Goal: Task Accomplishment & Management: Use online tool/utility

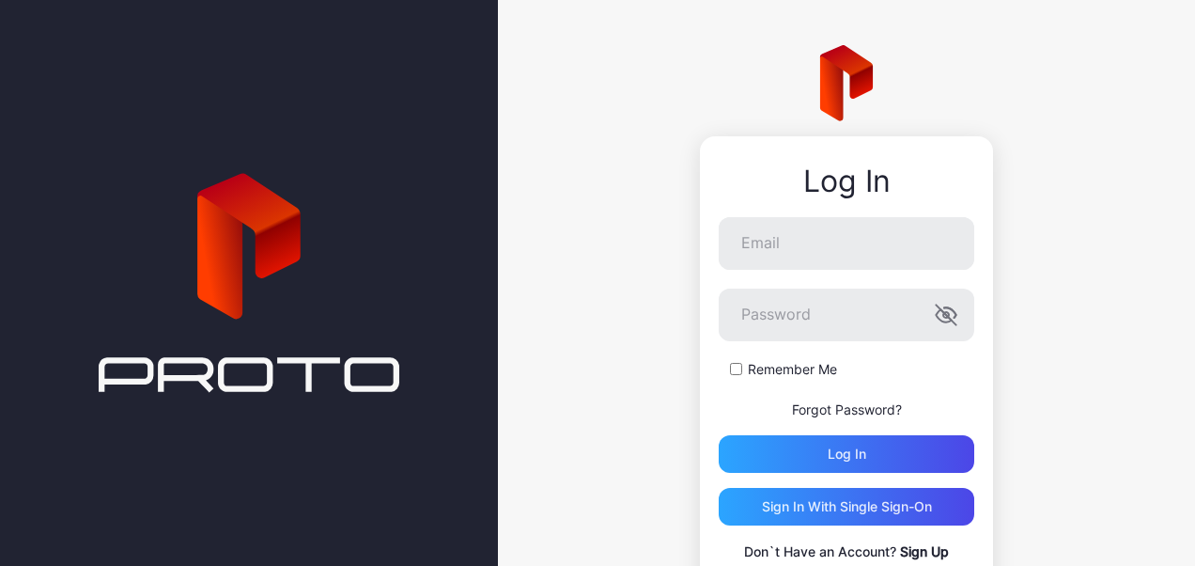
click at [909, 543] on link "Sign Up" at bounding box center [924, 551] width 49 height 16
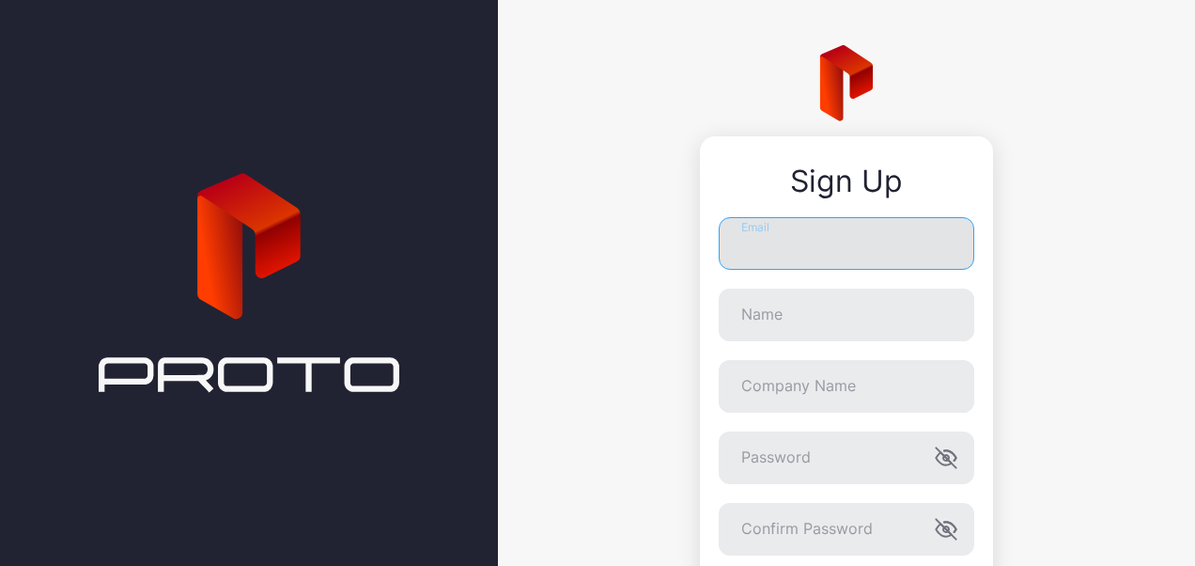
click at [797, 237] on input "Email" at bounding box center [847, 243] width 256 height 53
type input "**********"
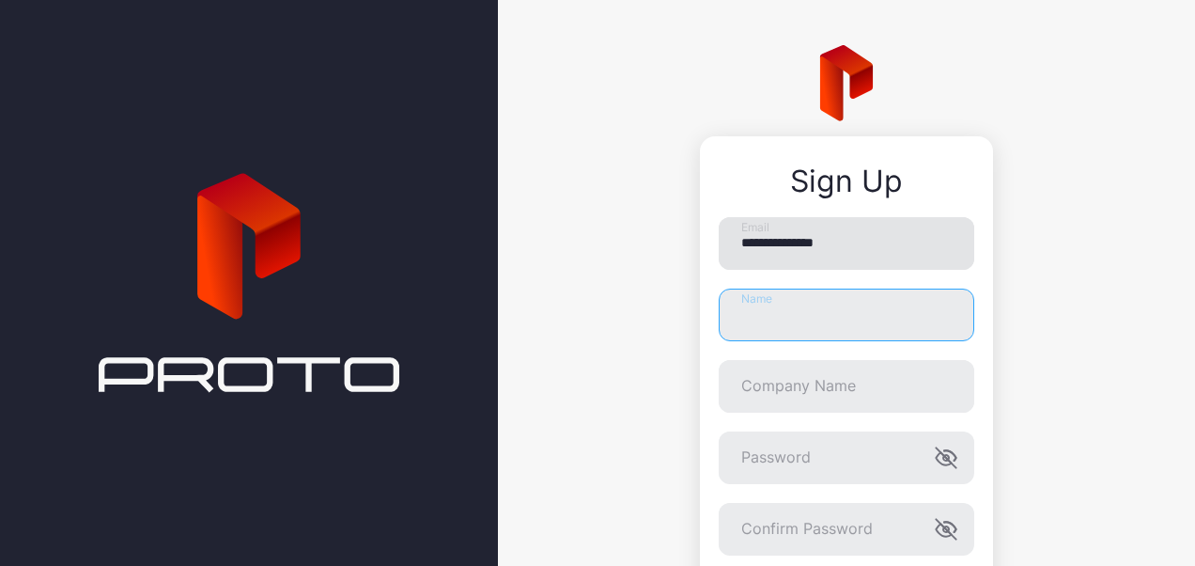
type input "**********"
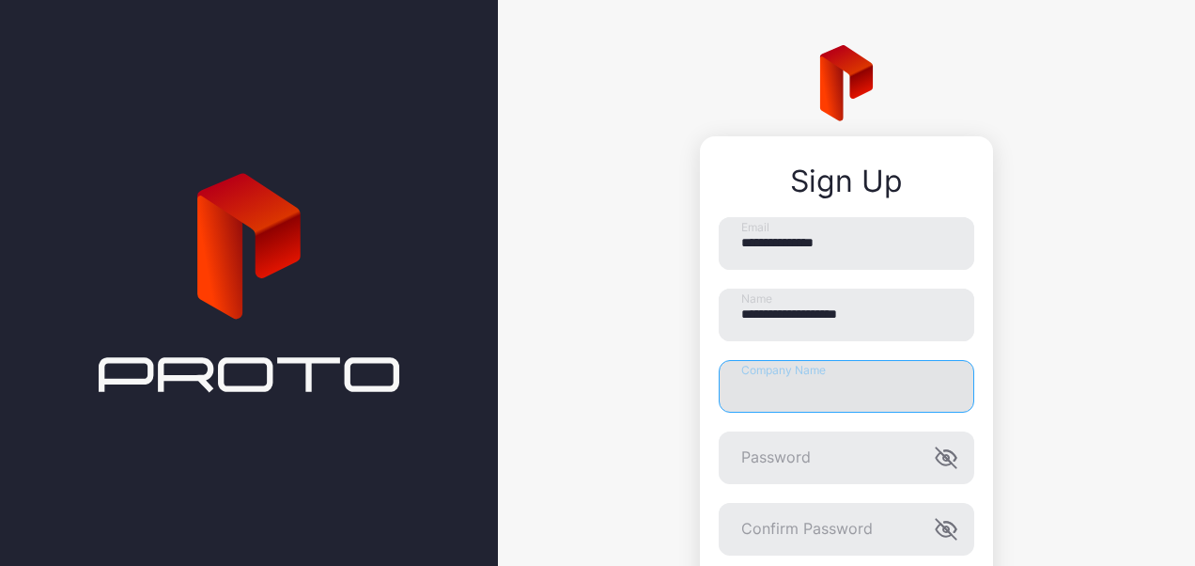
click at [765, 393] on input "Company Name" at bounding box center [847, 386] width 256 height 53
type input "****"
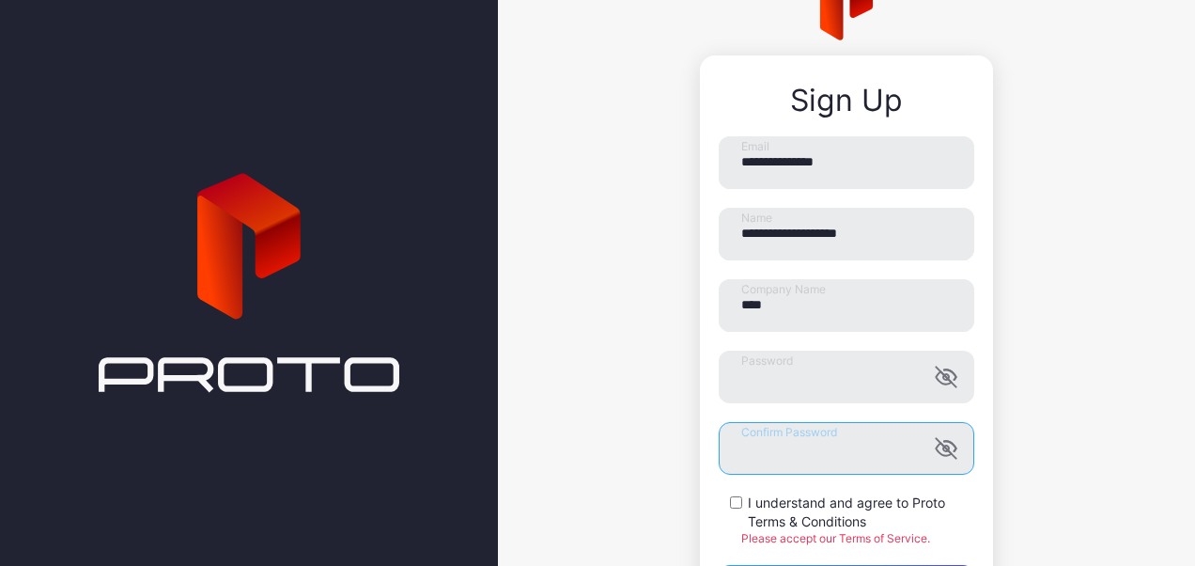
scroll to position [188, 0]
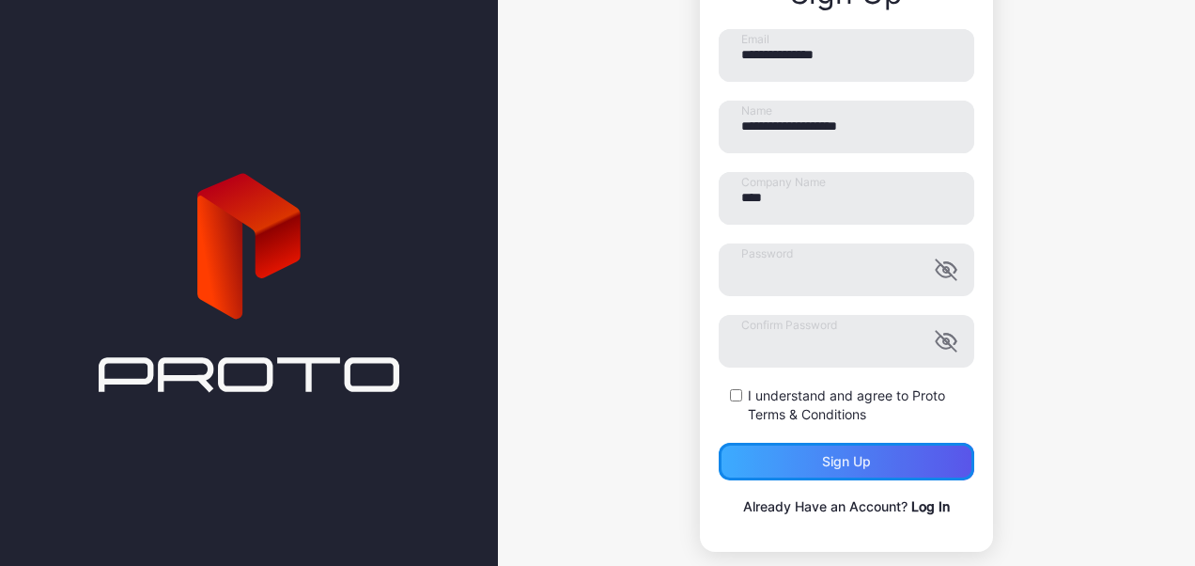
click at [804, 473] on div "Sign up" at bounding box center [847, 462] width 256 height 38
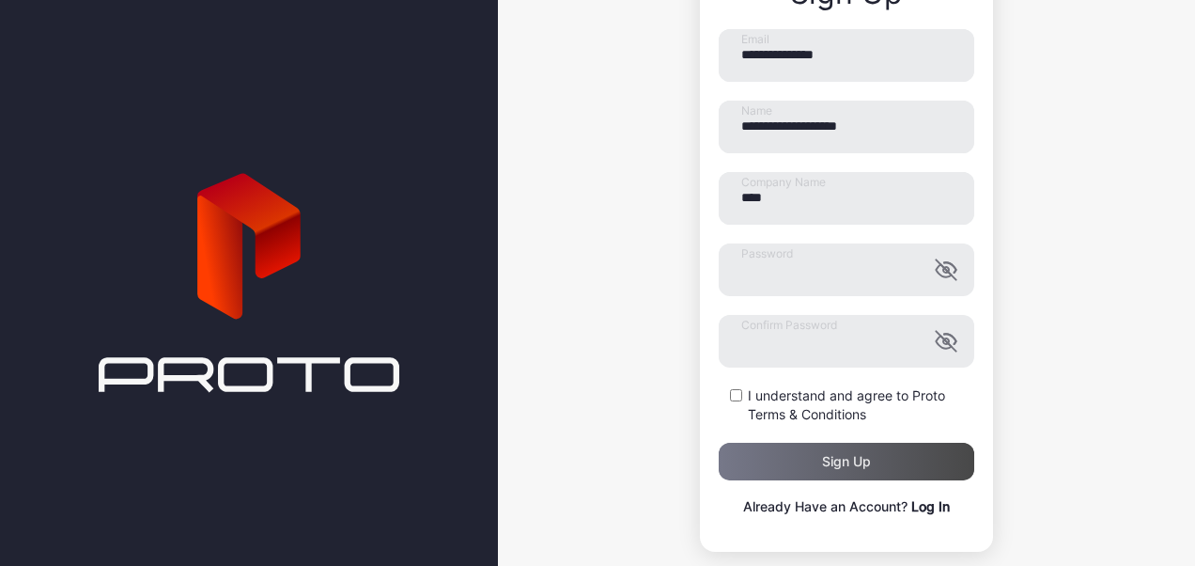
scroll to position [0, 0]
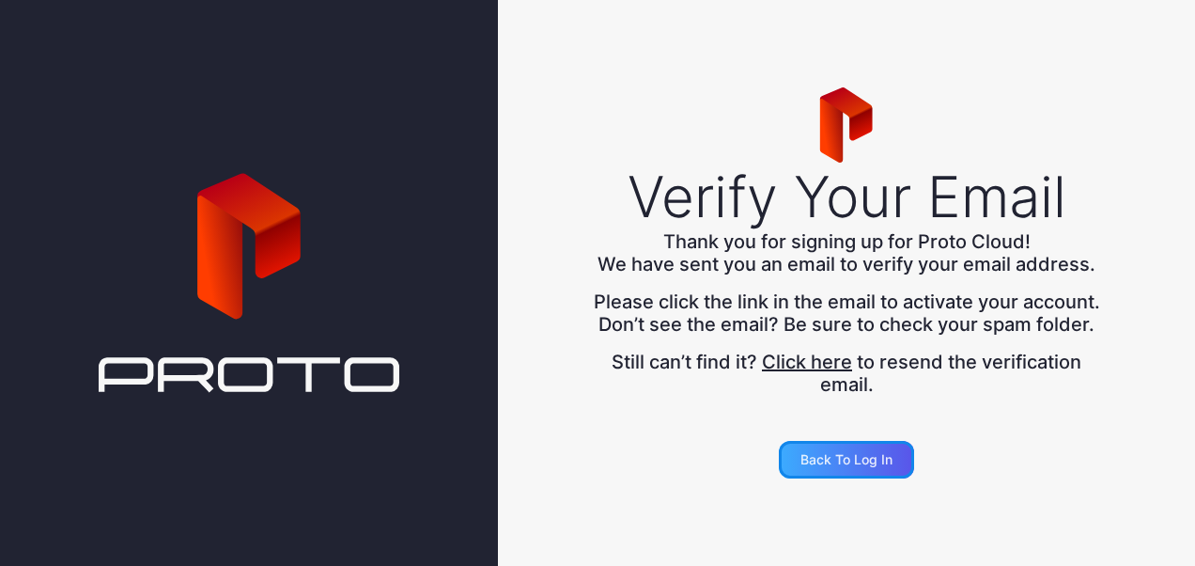
click at [861, 462] on div "Back to Log in" at bounding box center [847, 459] width 92 height 15
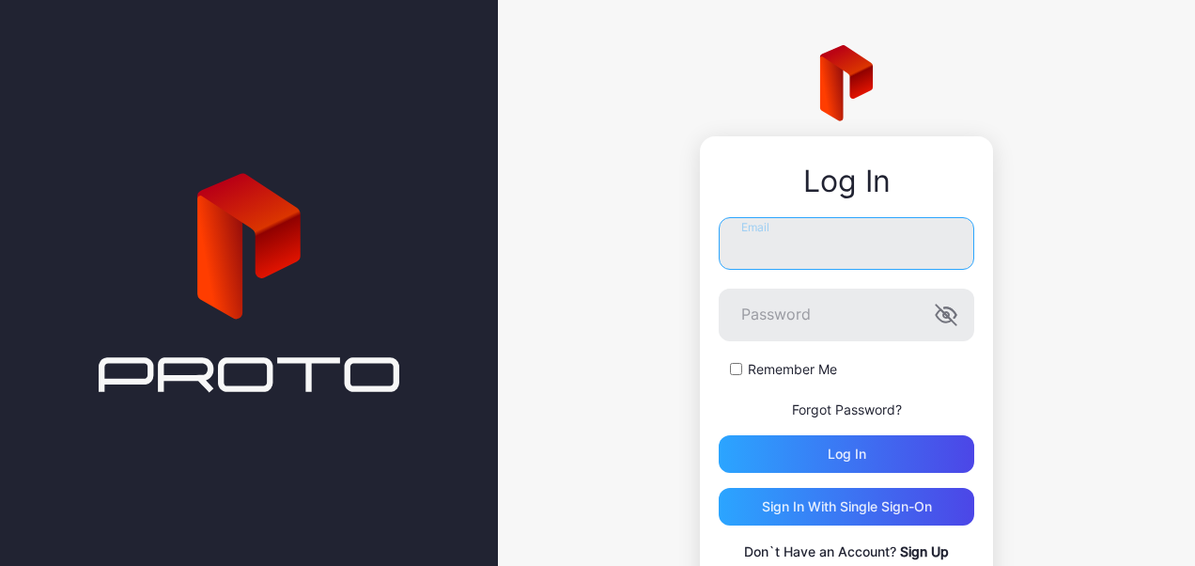
type input "**********"
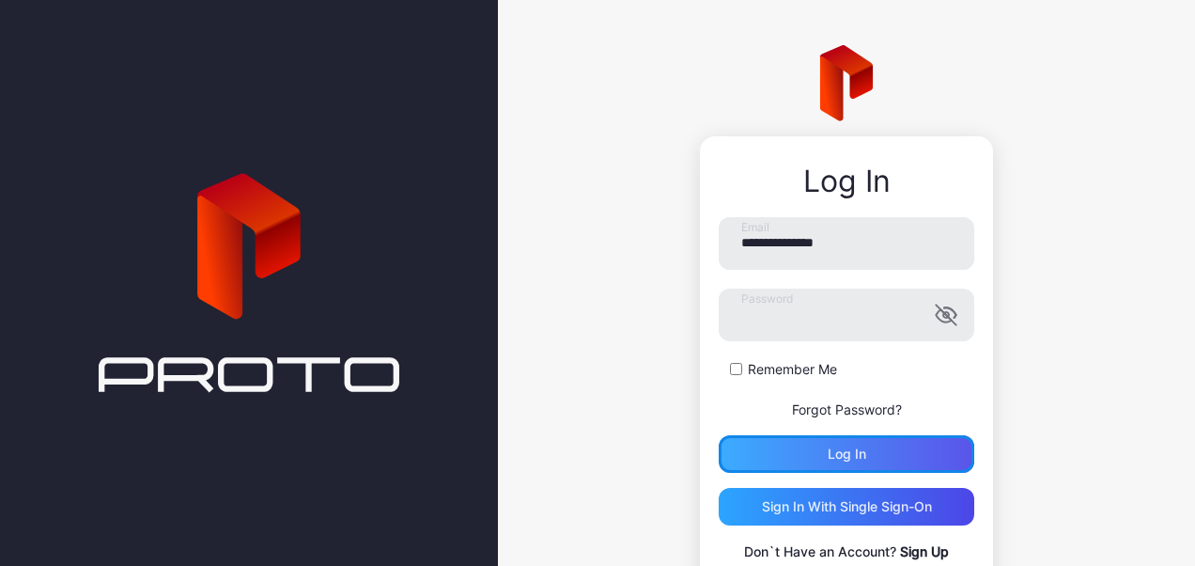
click at [802, 445] on div "Log in" at bounding box center [847, 454] width 256 height 38
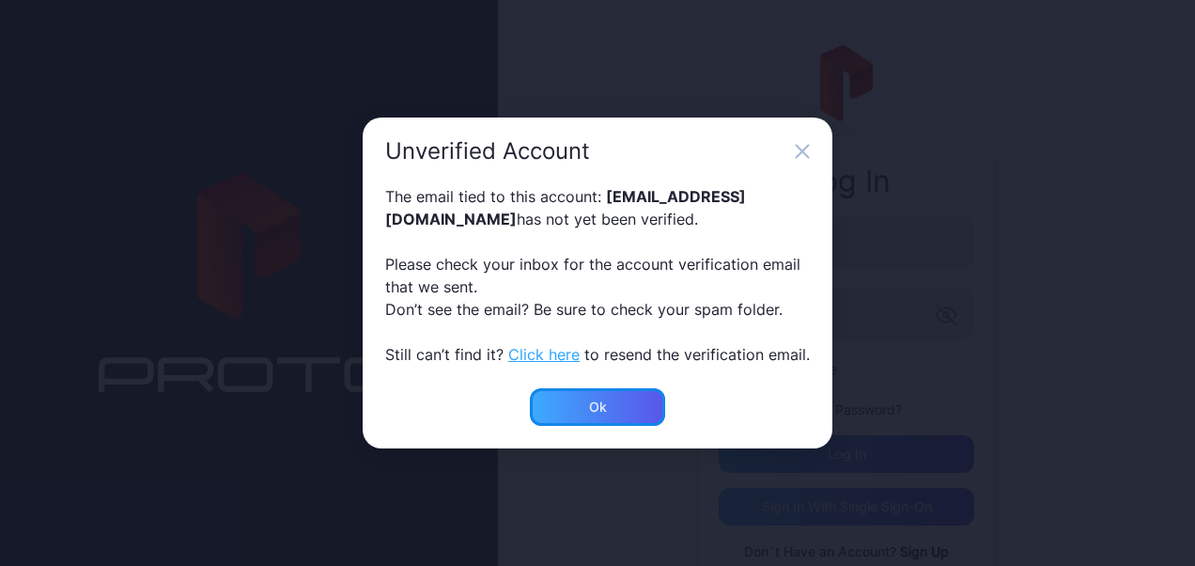
click at [598, 407] on div "Ok" at bounding box center [598, 406] width 18 height 15
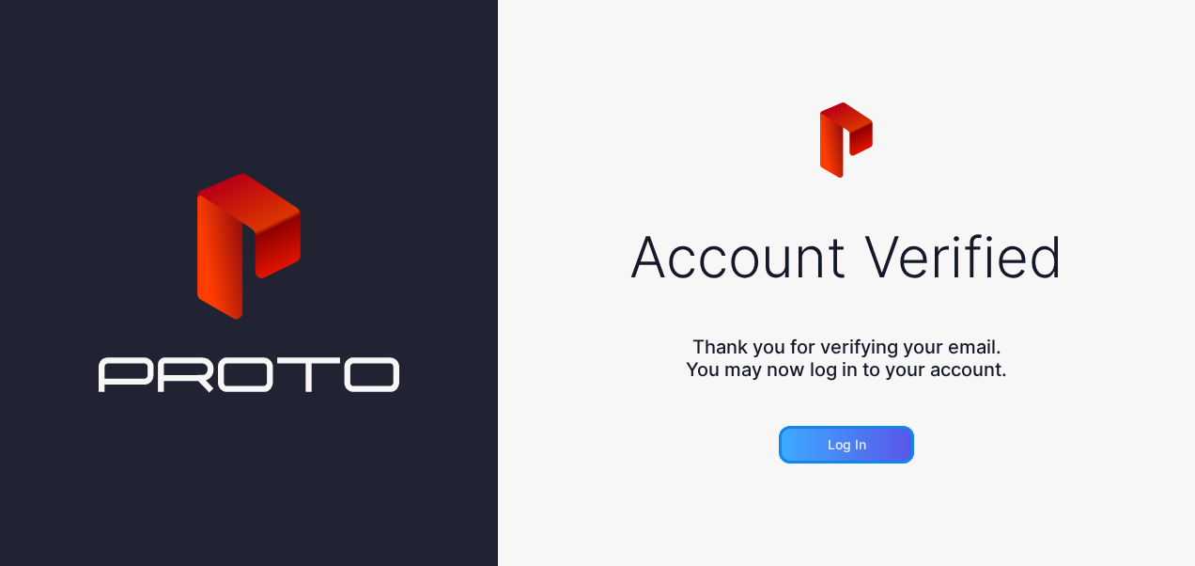
click at [853, 449] on div "Log in" at bounding box center [847, 444] width 39 height 15
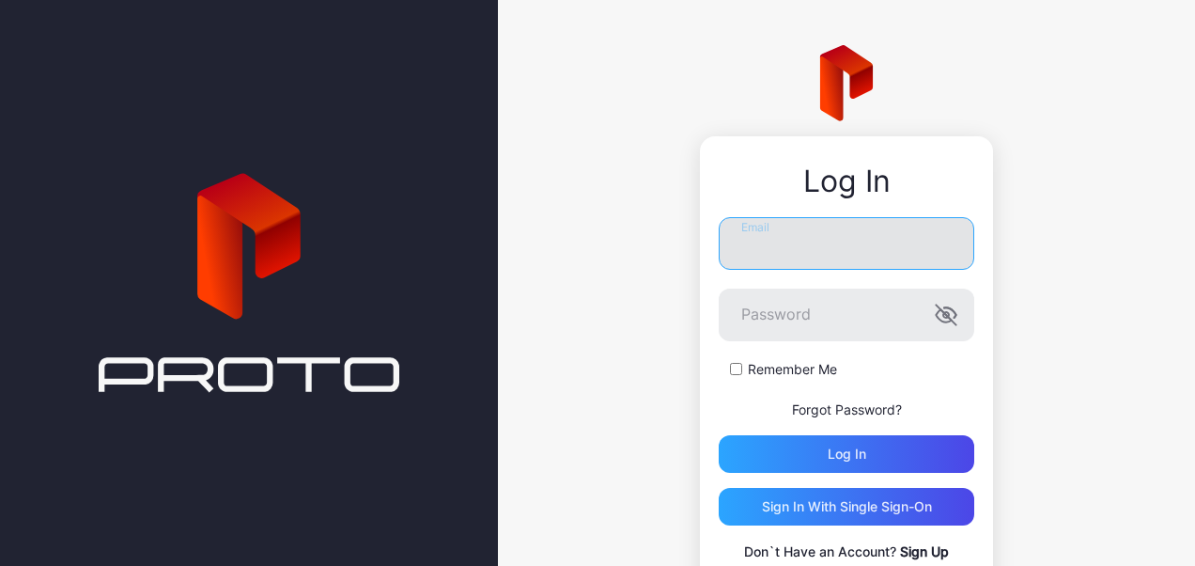
type input "**********"
click at [814, 244] on input "**********" at bounding box center [847, 243] width 256 height 53
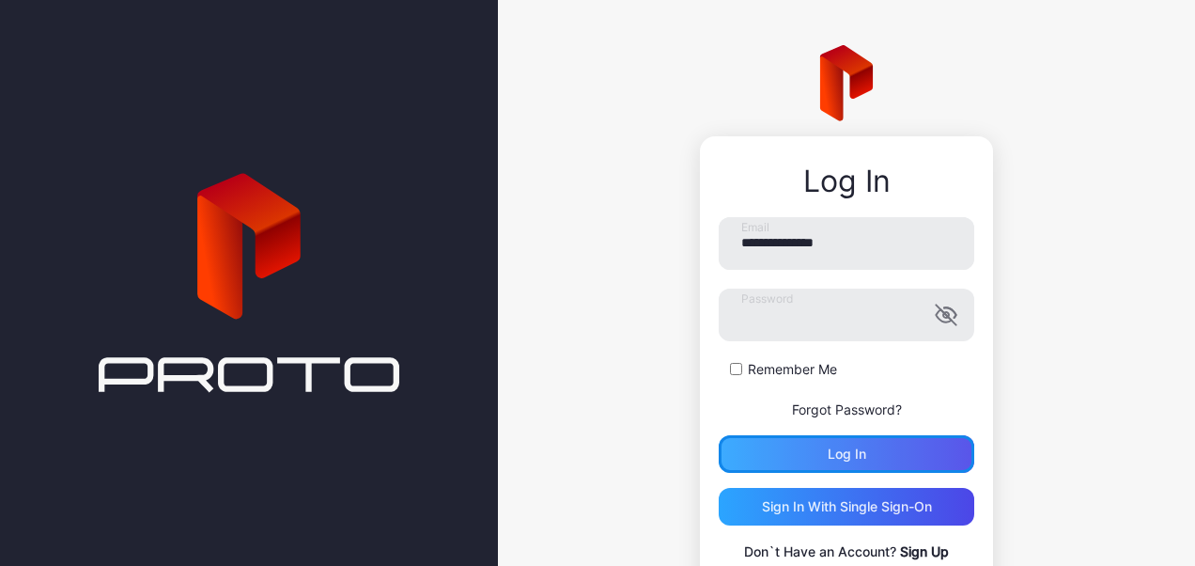
click at [793, 449] on div "Log in" at bounding box center [847, 454] width 256 height 38
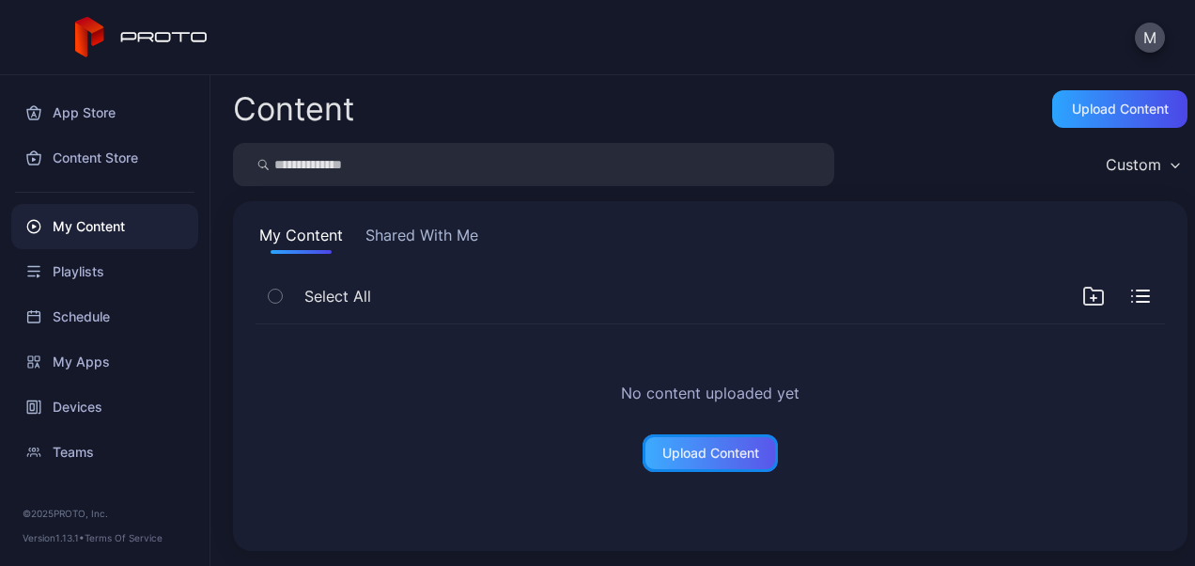
click at [701, 446] on div "Upload Content" at bounding box center [710, 452] width 97 height 15
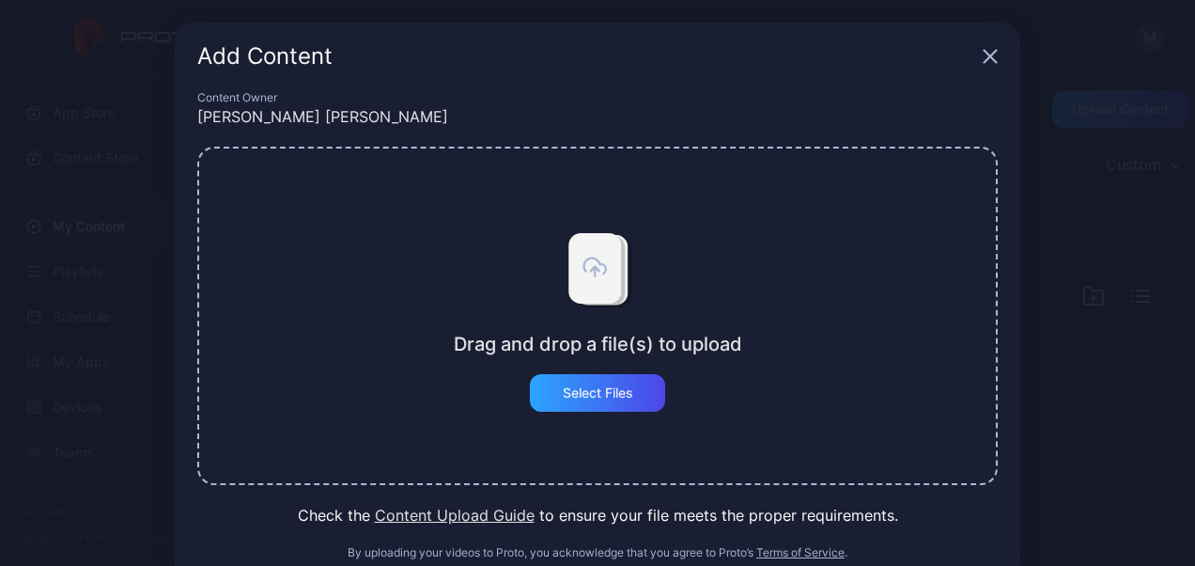
click at [973, 47] on div "Add Content" at bounding box center [598, 57] width 846 height 68
click at [983, 59] on icon "button" at bounding box center [990, 56] width 15 height 15
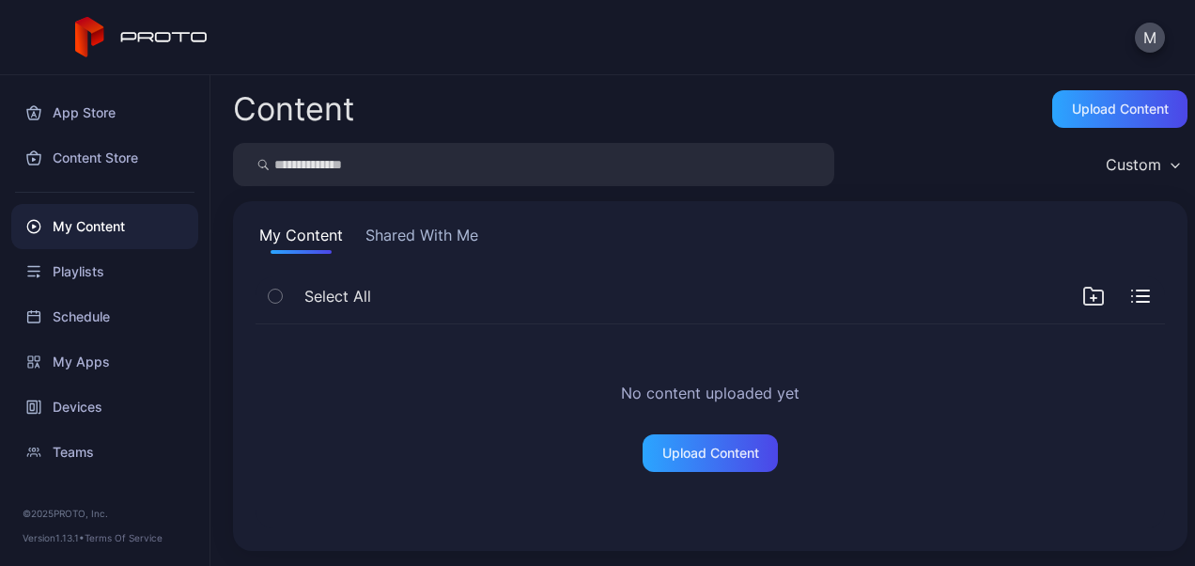
click at [109, 239] on div "My Content" at bounding box center [104, 226] width 187 height 45
click at [419, 228] on button "Shared With Me" at bounding box center [422, 239] width 120 height 30
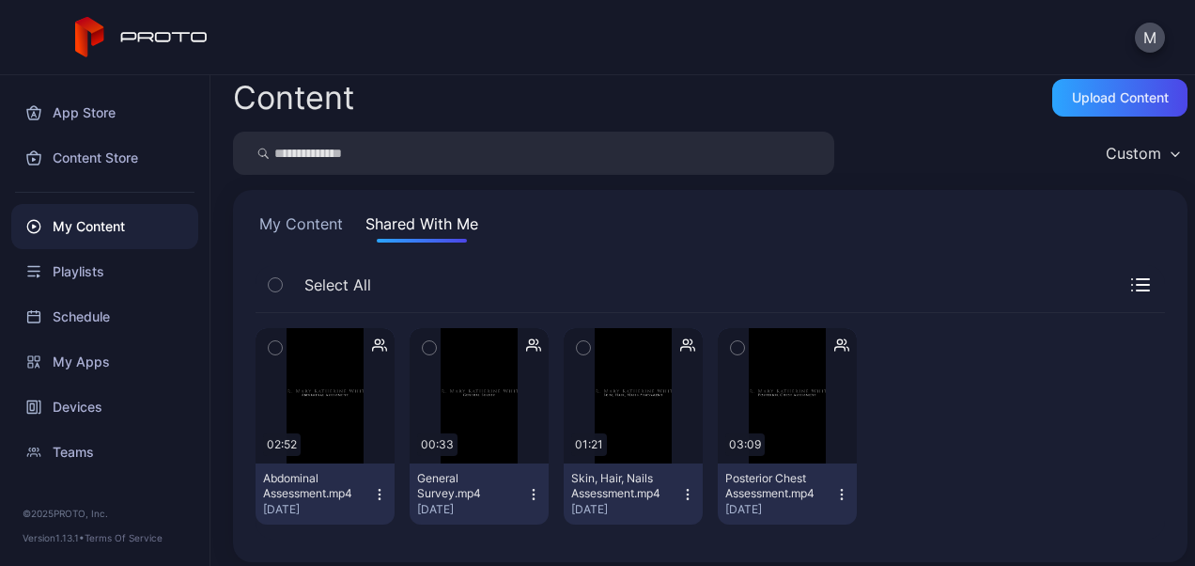
scroll to position [23, 0]
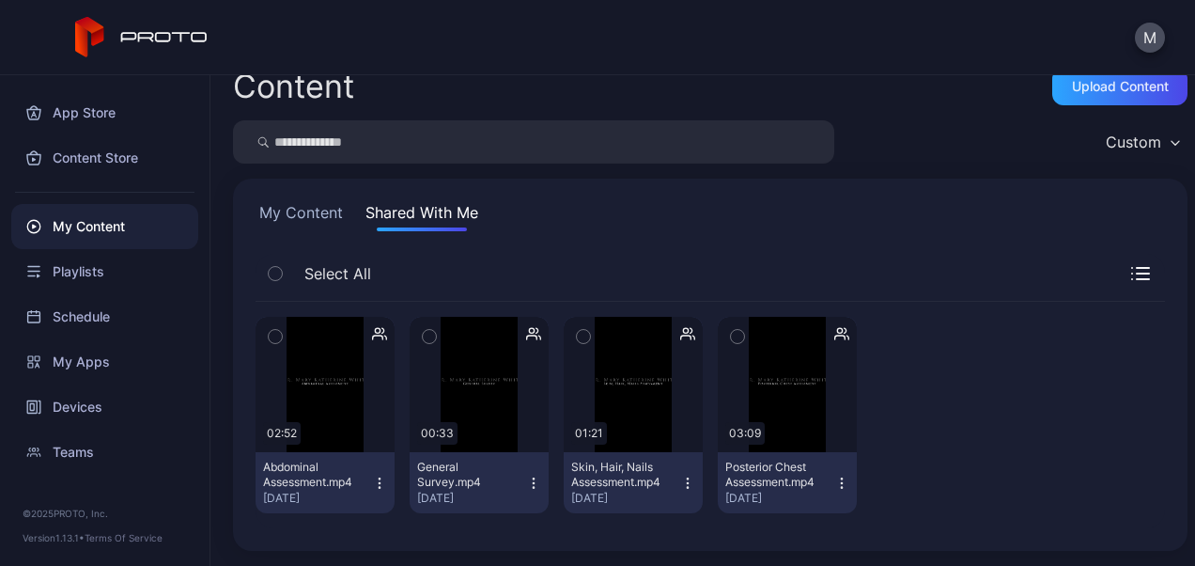
click at [457, 472] on div "General Survey.mp4" at bounding box center [468, 474] width 103 height 30
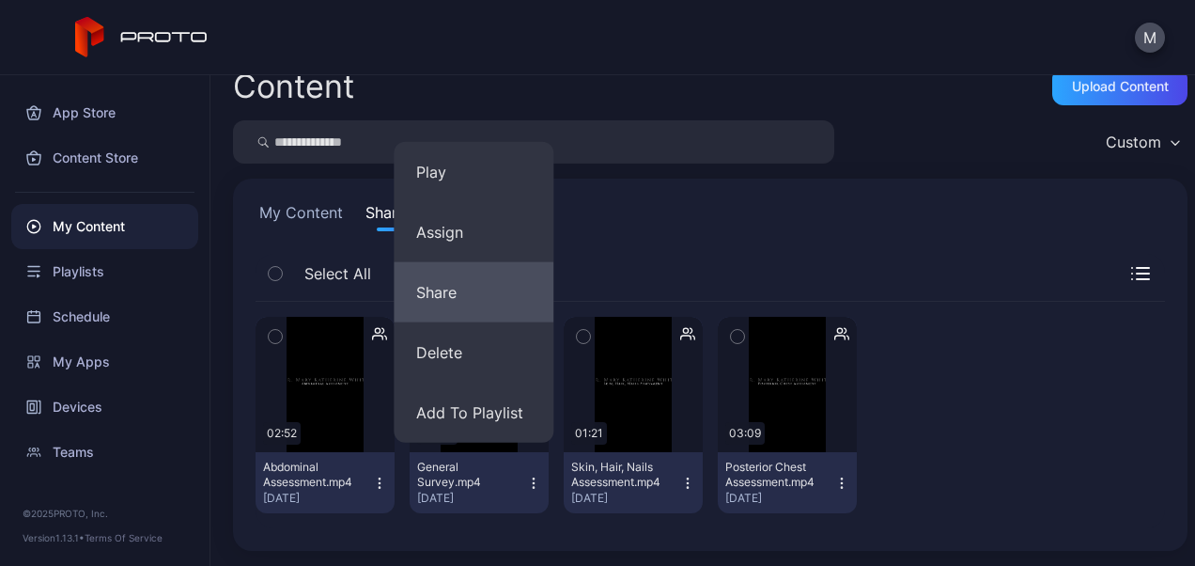
click at [450, 288] on button "Share" at bounding box center [474, 292] width 160 height 60
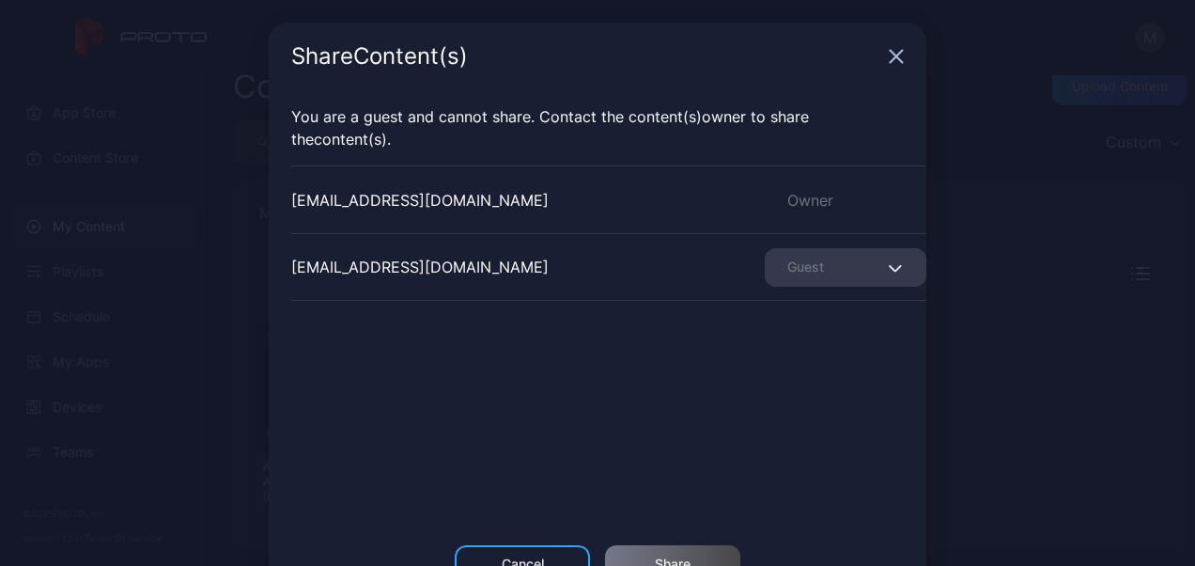
click at [894, 54] on div "Share Content (s)" at bounding box center [598, 57] width 658 height 68
click at [889, 57] on icon "button" at bounding box center [896, 56] width 15 height 15
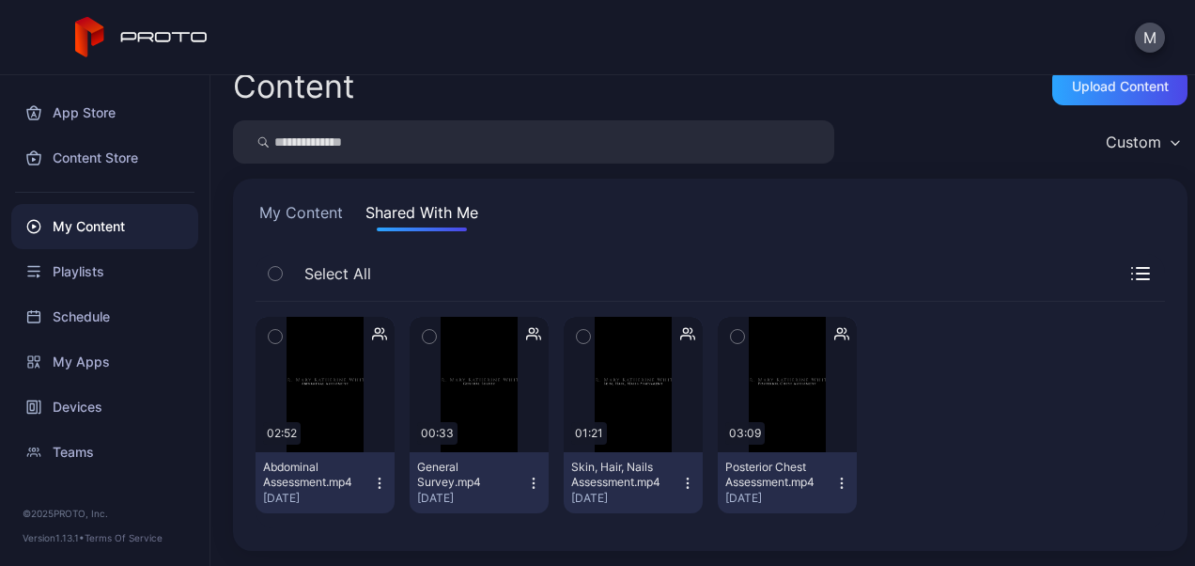
click at [374, 475] on icon "button" at bounding box center [379, 482] width 15 height 15
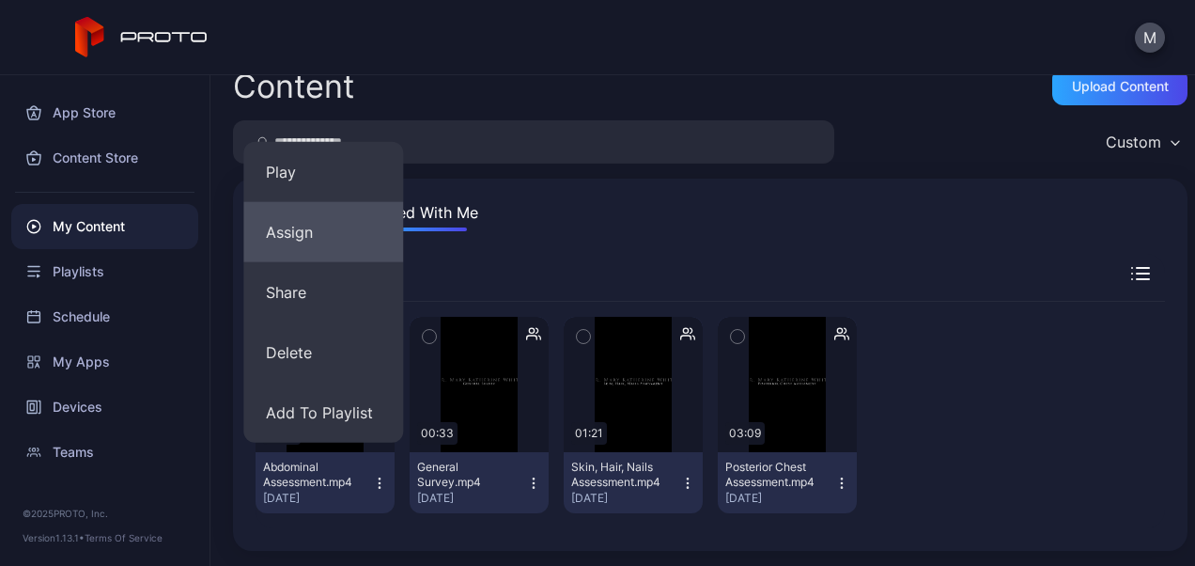
click at [303, 228] on button "Assign" at bounding box center [323, 232] width 160 height 60
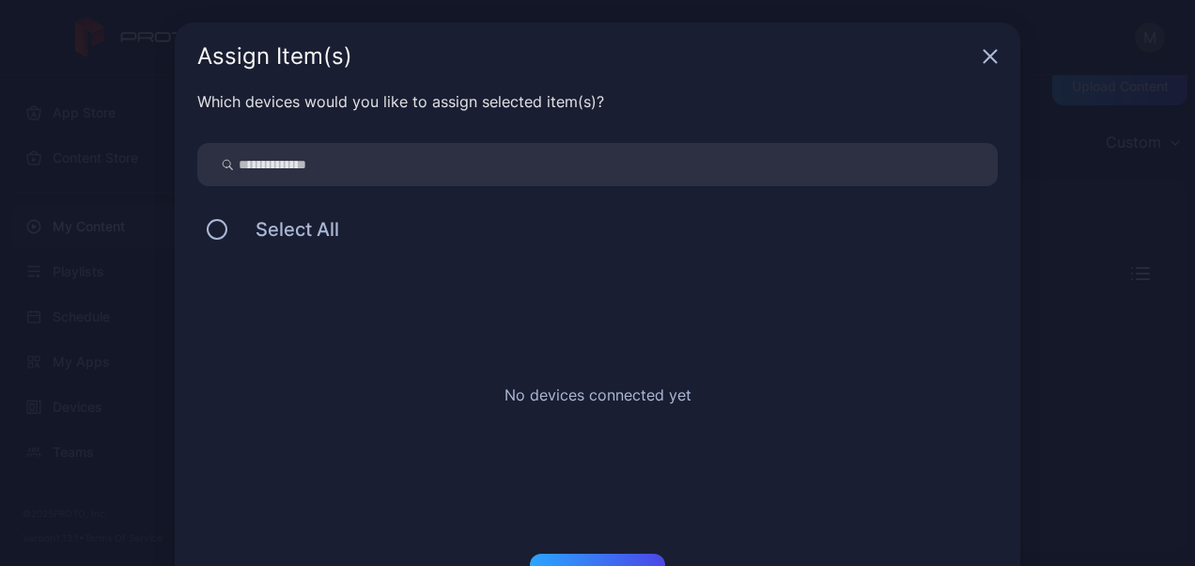
click at [983, 53] on icon "button" at bounding box center [990, 56] width 15 height 15
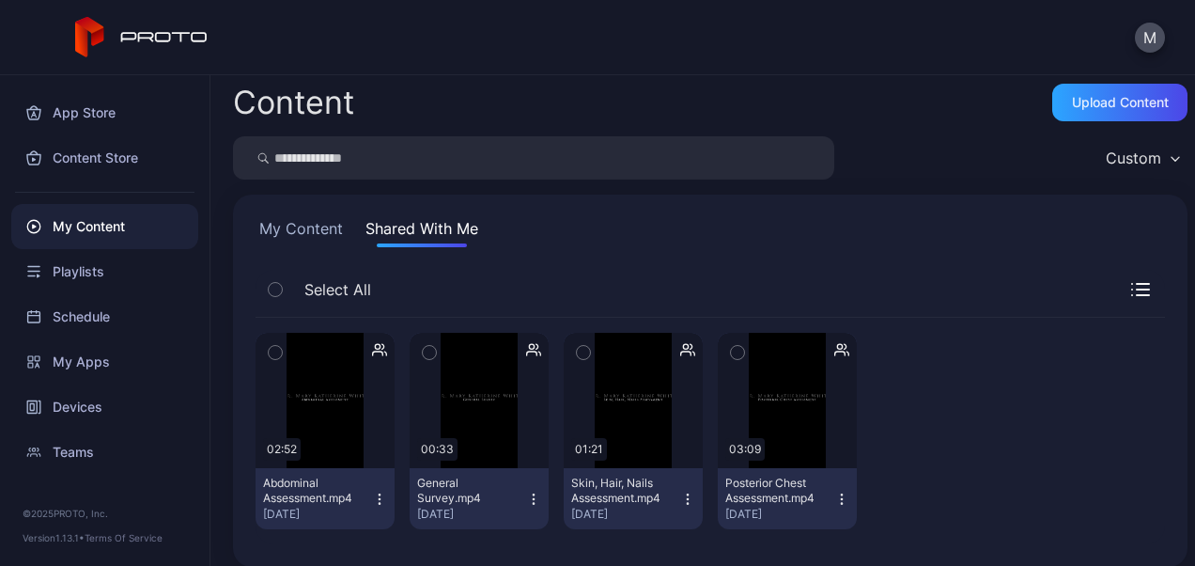
scroll to position [0, 0]
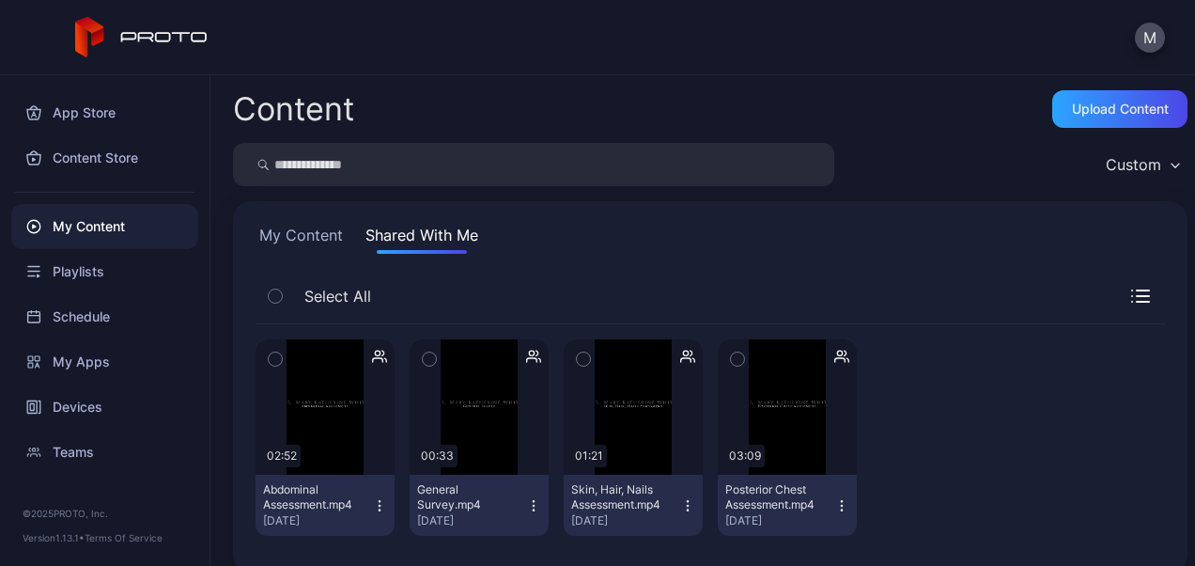
click at [550, 106] on div "Content Upload Content" at bounding box center [710, 109] width 955 height 38
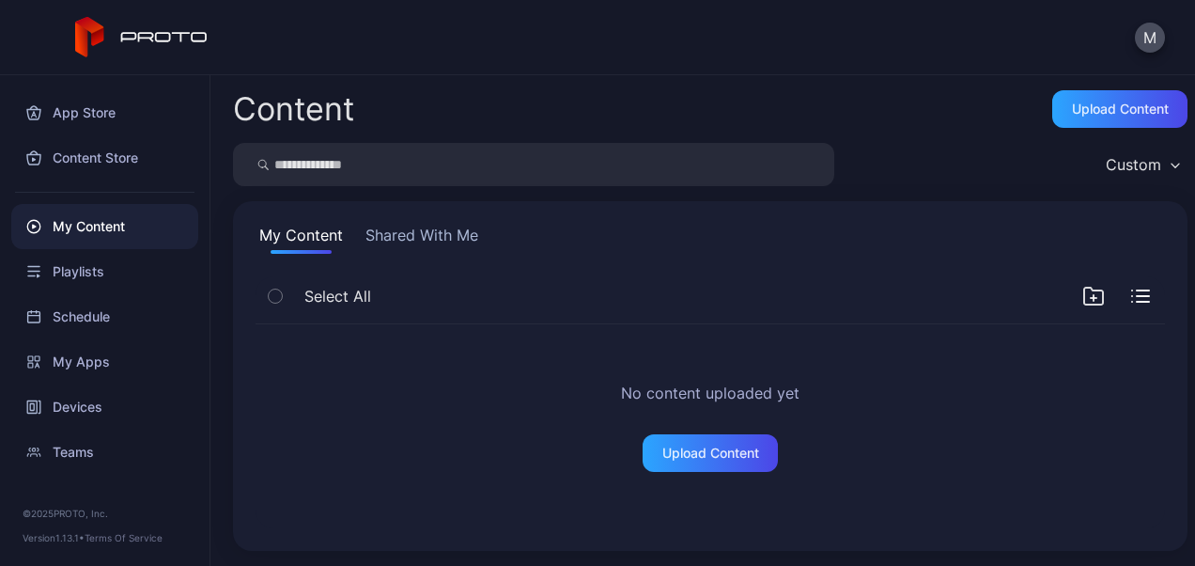
click at [449, 237] on button "Shared With Me" at bounding box center [422, 239] width 120 height 30
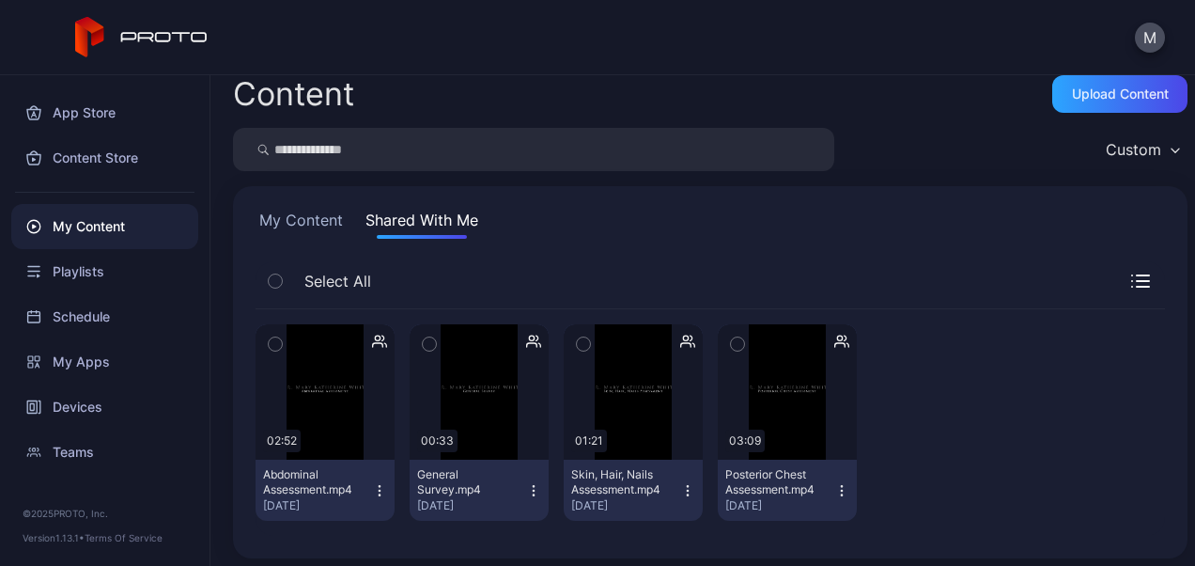
scroll to position [23, 0]
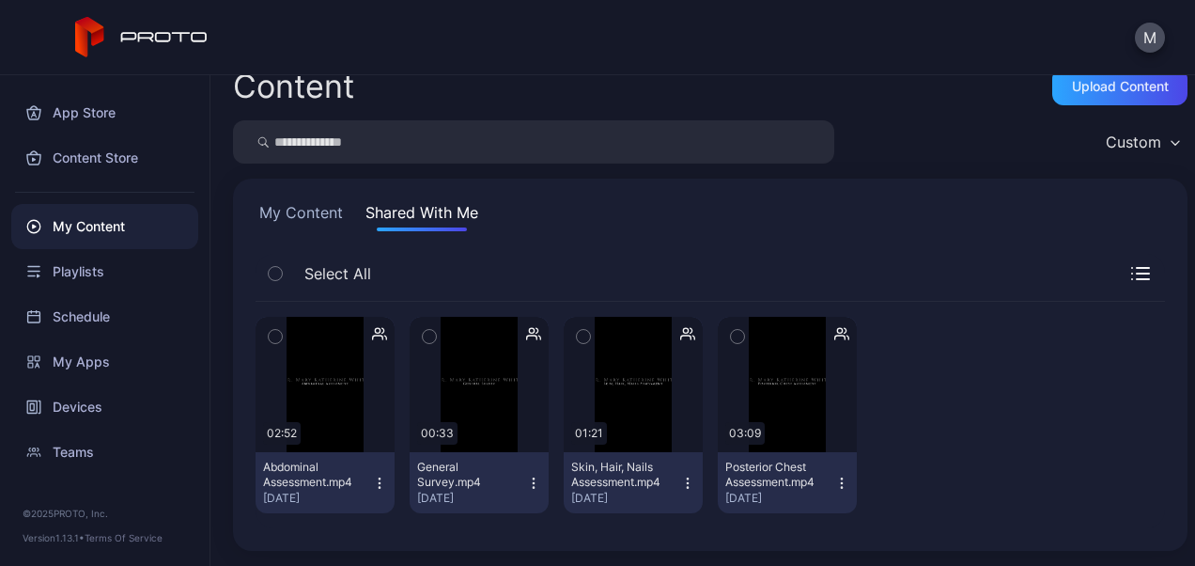
click at [453, 478] on div "General Survey.mp4" at bounding box center [468, 474] width 103 height 30
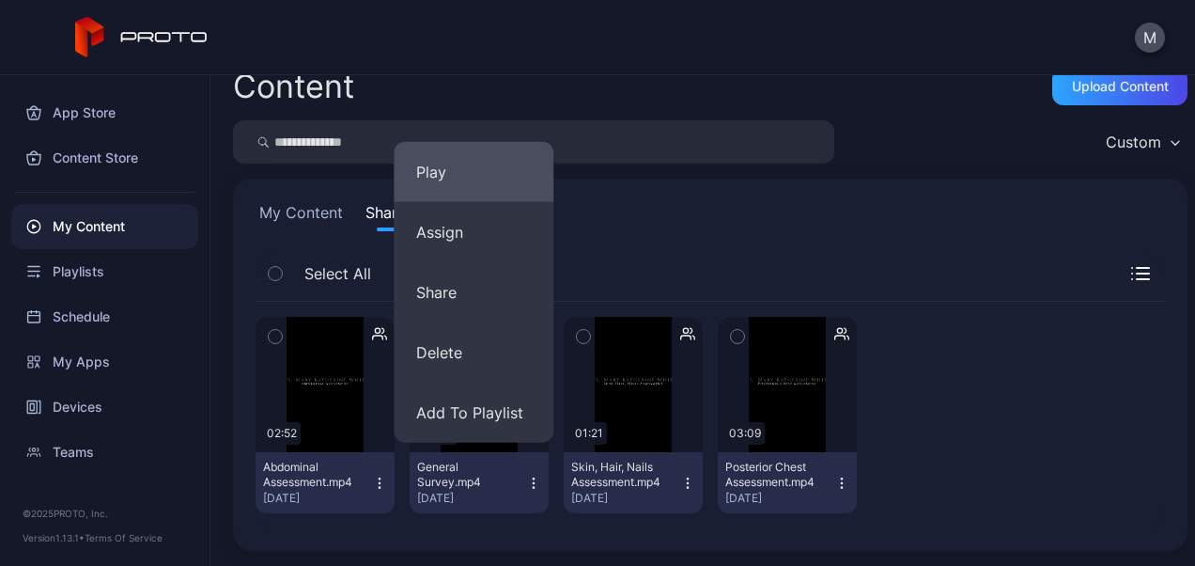
click at [443, 179] on button "Play" at bounding box center [474, 172] width 160 height 60
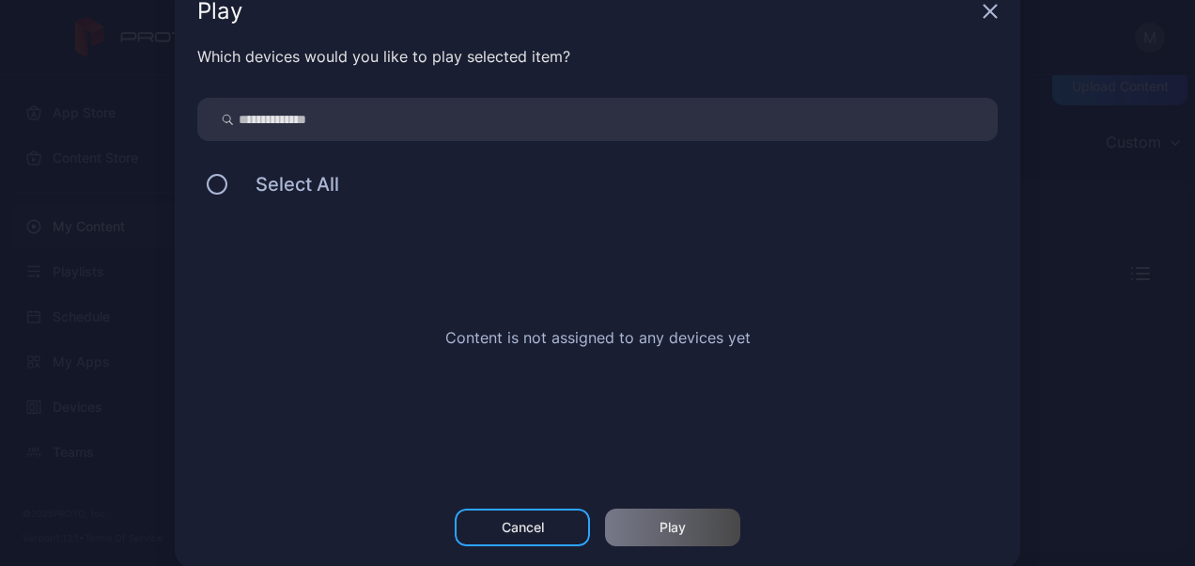
scroll to position [70, 0]
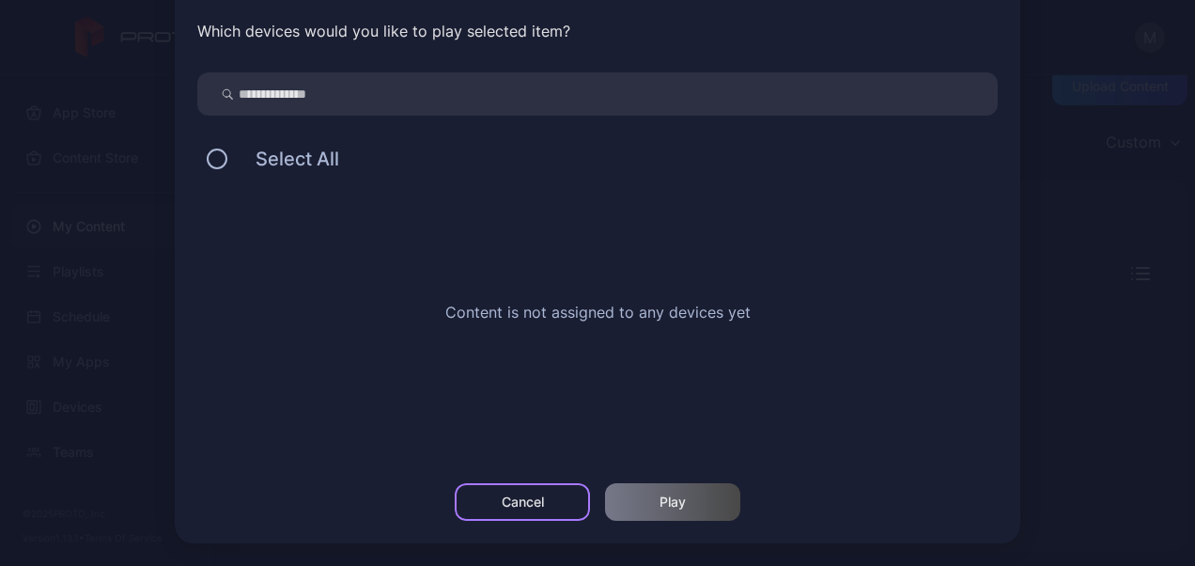
click at [512, 501] on div "Cancel" at bounding box center [523, 501] width 42 height 15
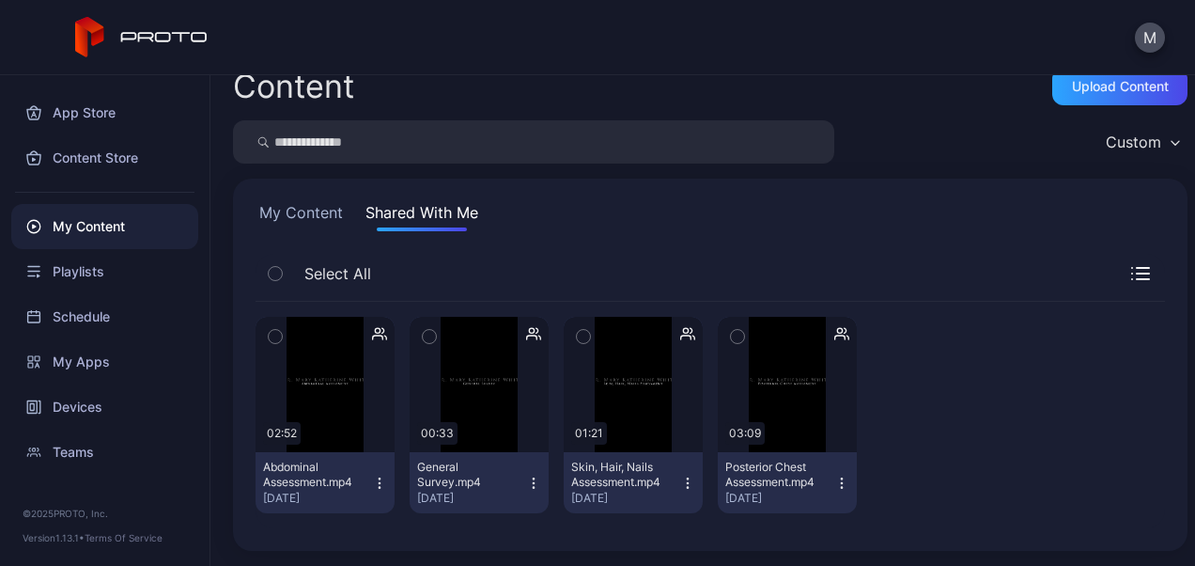
click at [377, 479] on icon "button" at bounding box center [379, 482] width 15 height 15
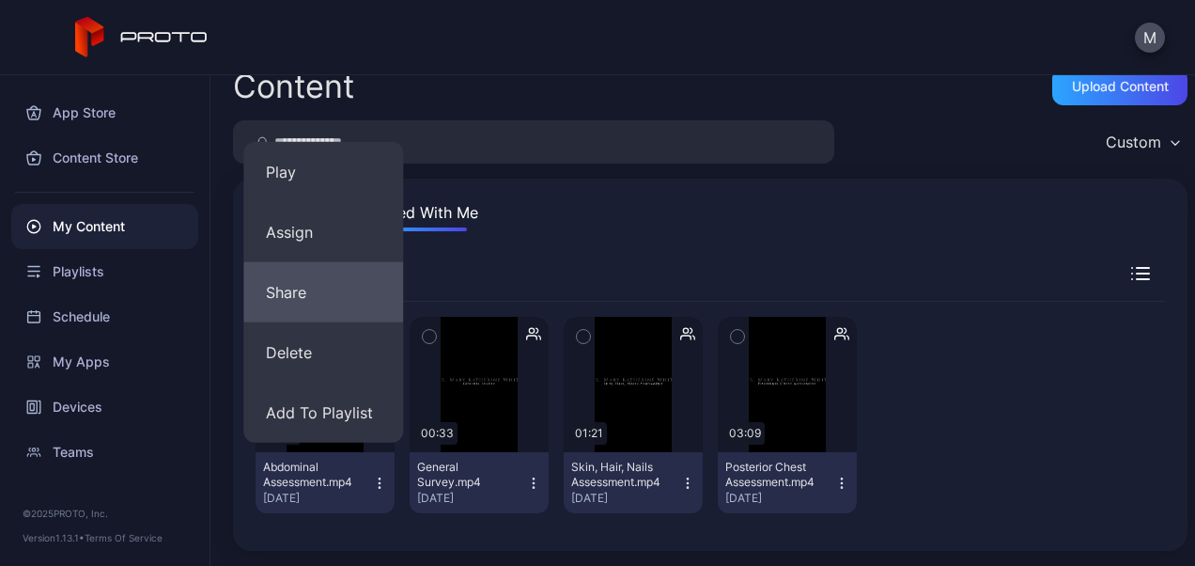
click at [288, 288] on button "Share" at bounding box center [323, 292] width 160 height 60
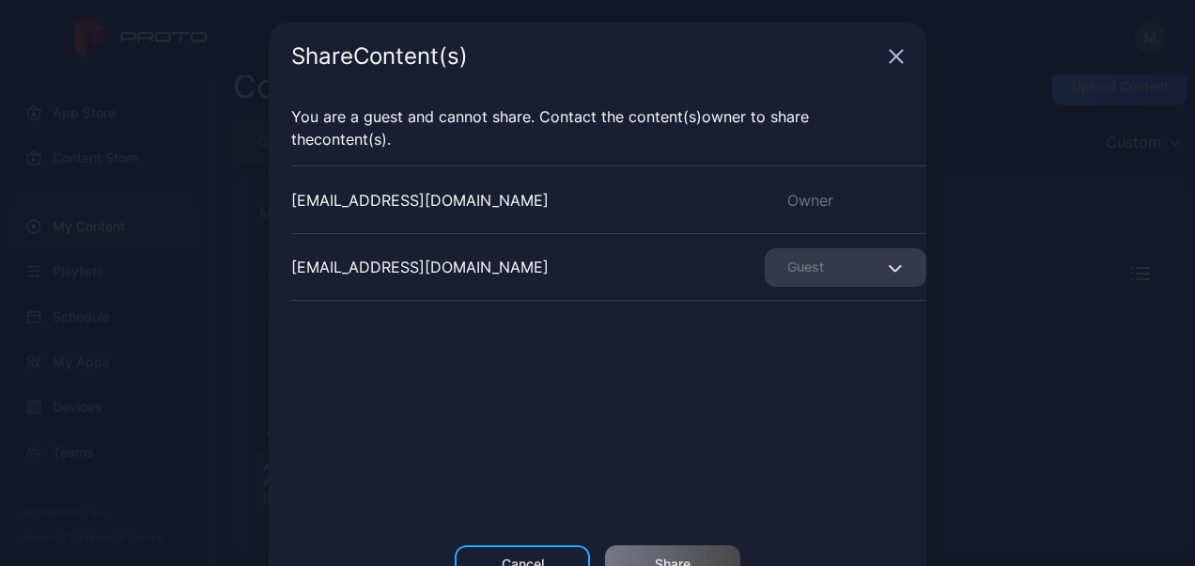
click at [888, 266] on icon "button" at bounding box center [895, 268] width 14 height 8
click at [550, 274] on div "mwhite@fgcu.edu Guest" at bounding box center [608, 267] width 635 height 68
click at [889, 53] on icon "button" at bounding box center [896, 56] width 15 height 15
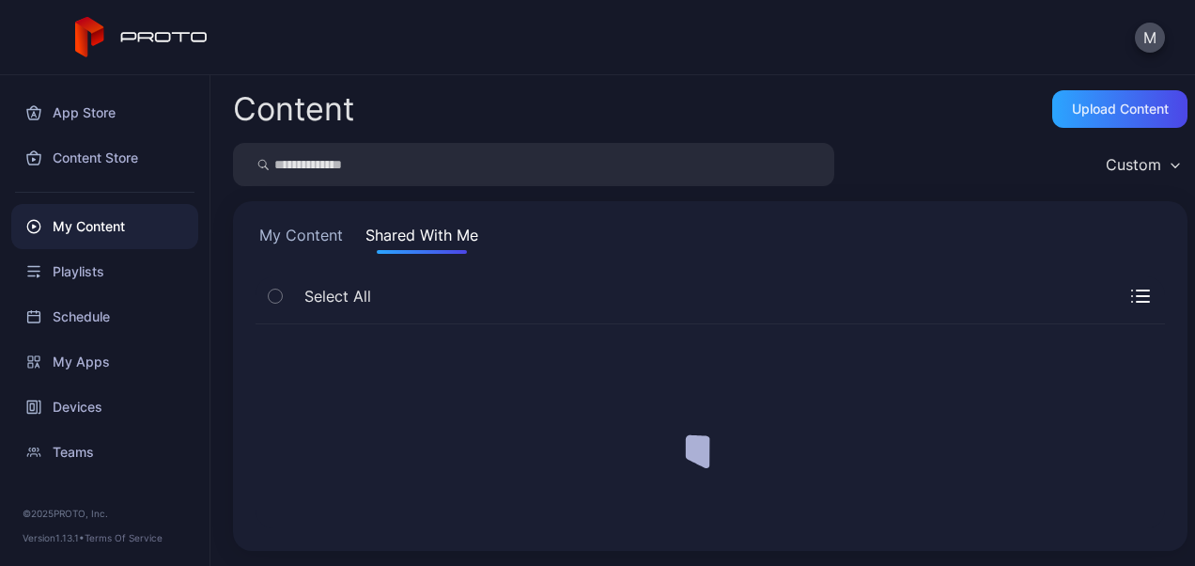
scroll to position [0, 0]
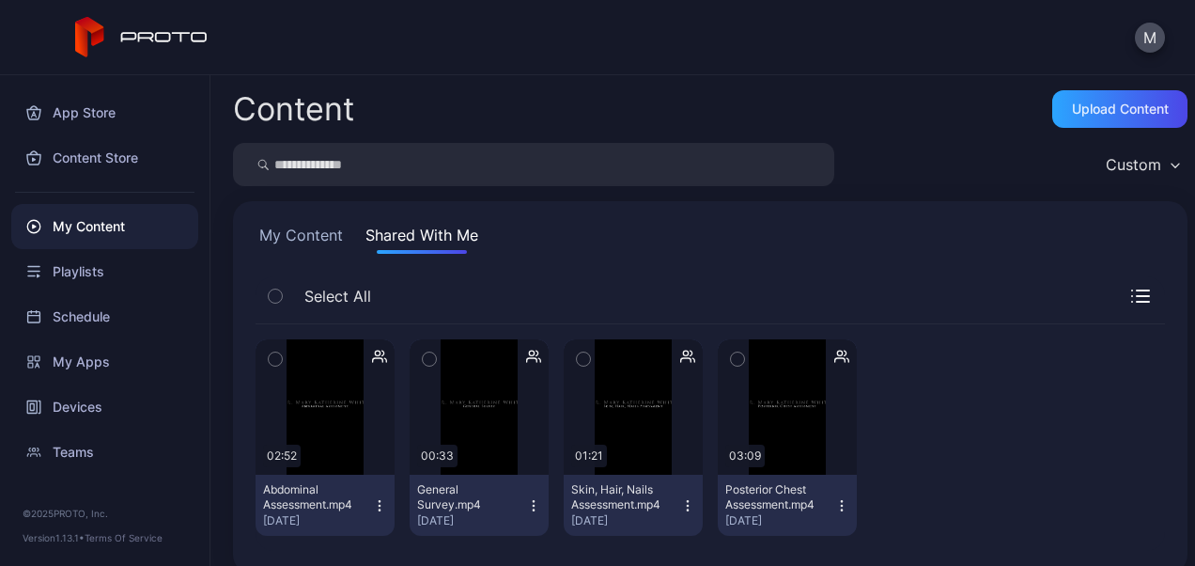
click at [276, 299] on icon "button" at bounding box center [275, 296] width 13 height 21
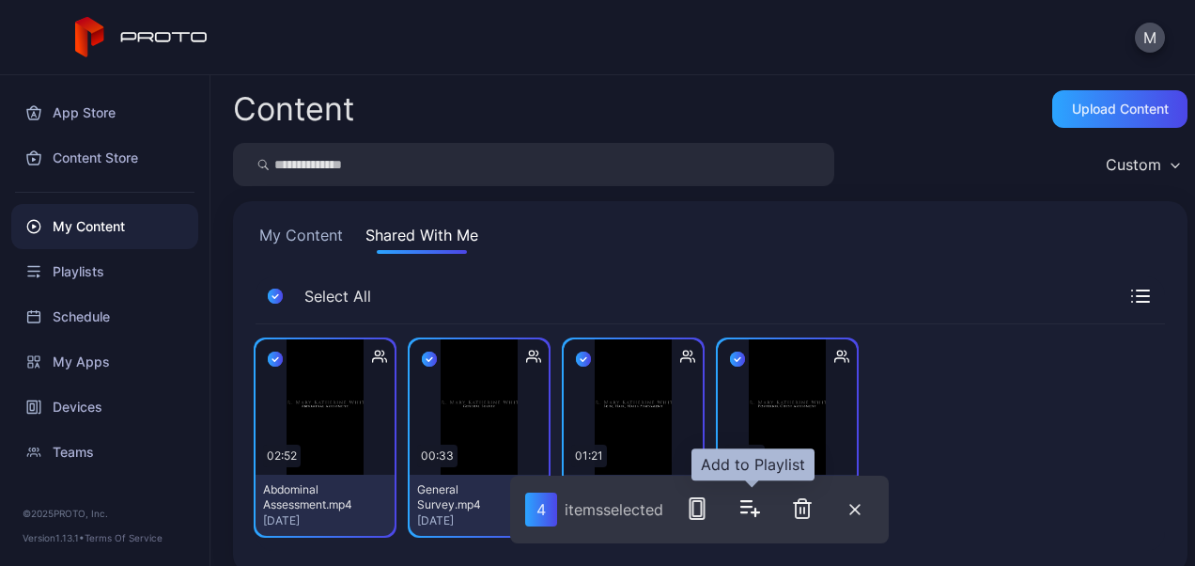
click at [755, 509] on icon "button" at bounding box center [755, 512] width 0 height 8
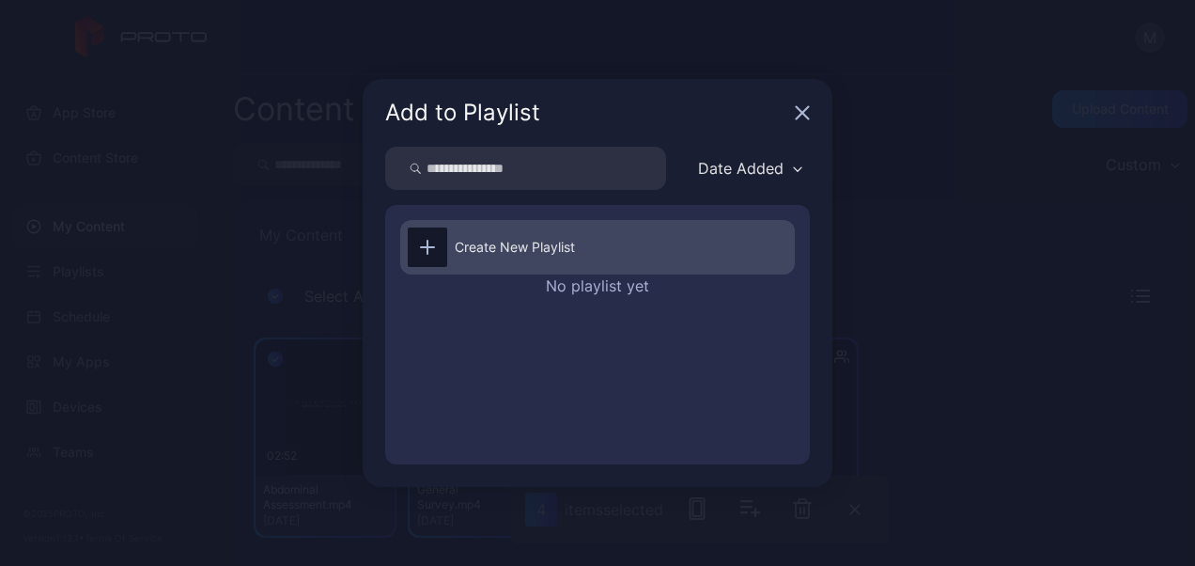
click at [419, 255] on div at bounding box center [427, 246] width 39 height 39
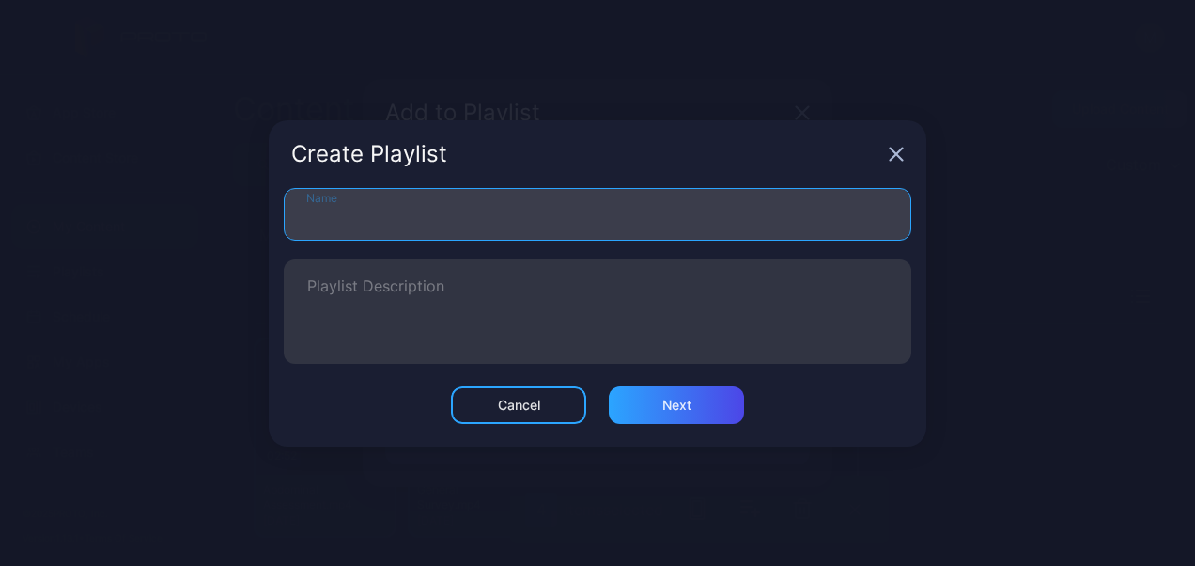
click at [416, 199] on input "Name" at bounding box center [598, 214] width 628 height 53
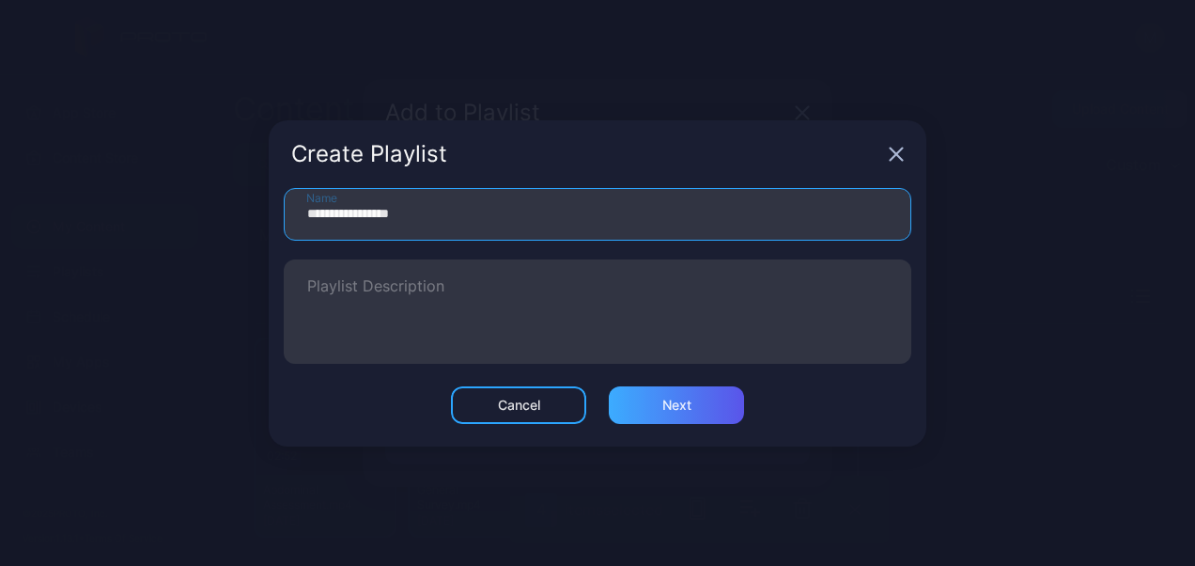
type input "**********"
click at [706, 413] on div "Next" at bounding box center [676, 405] width 135 height 38
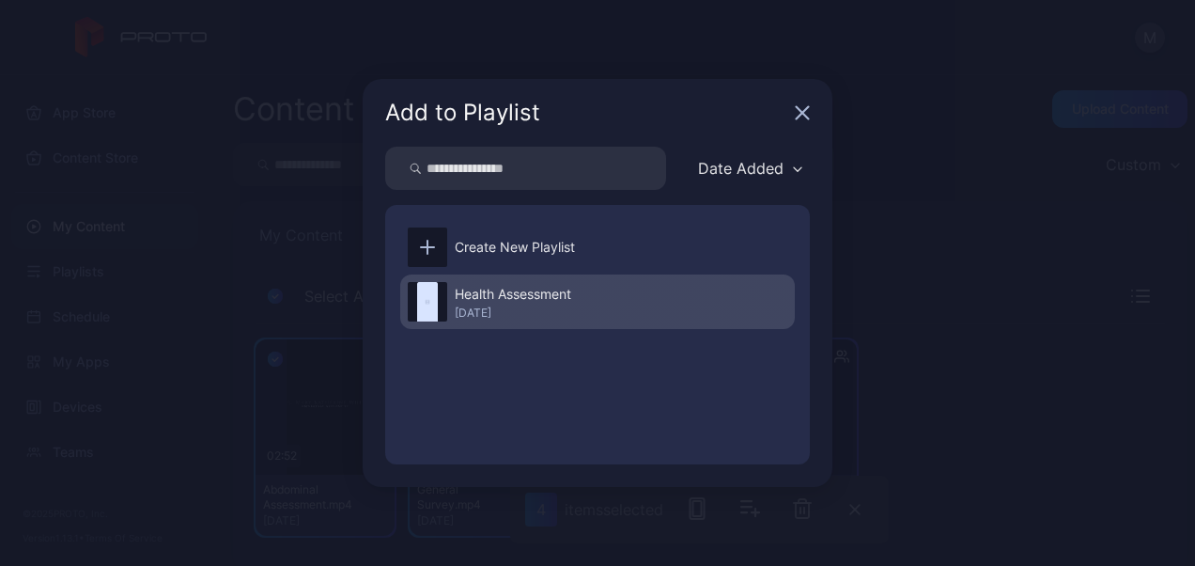
click at [512, 300] on div "Health Assessment" at bounding box center [513, 294] width 117 height 23
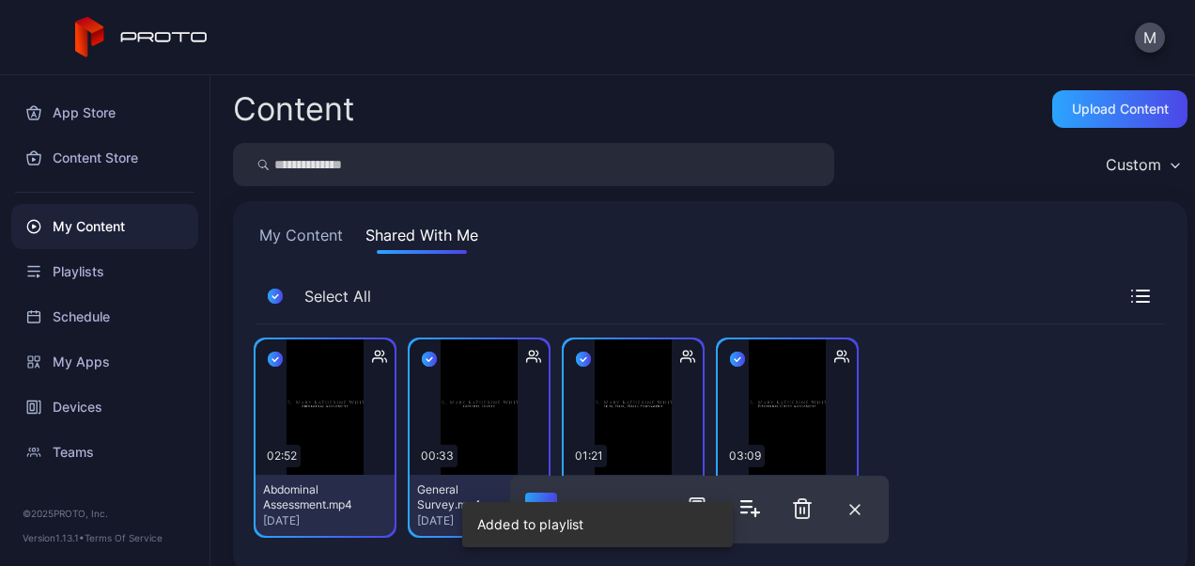
click at [747, 250] on div "My Content Shared With Me" at bounding box center [711, 239] width 910 height 30
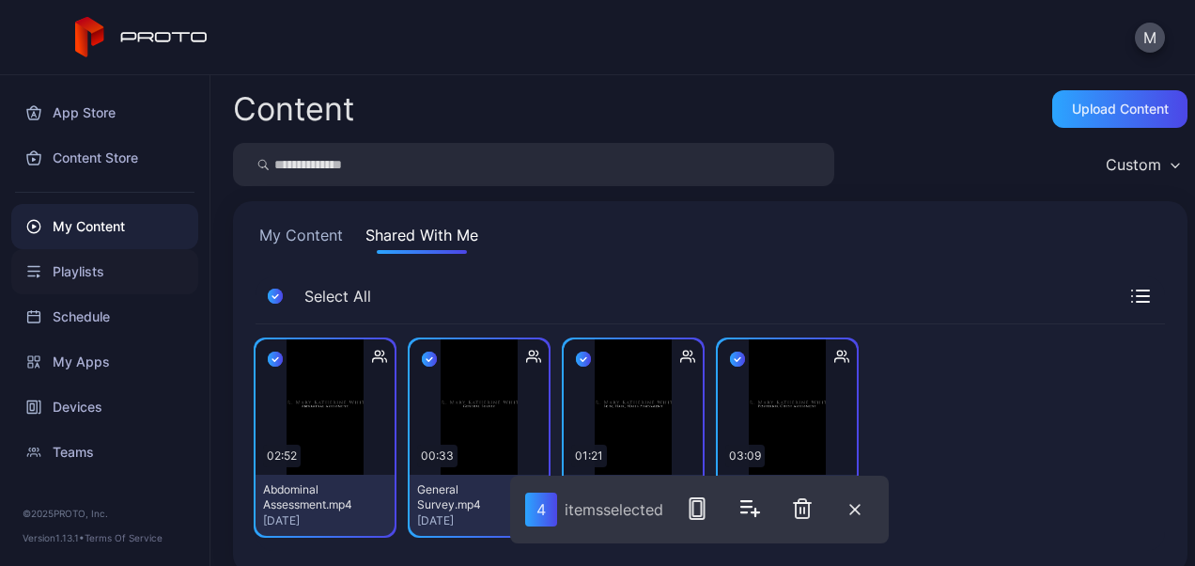
click at [41, 267] on div "Playlists" at bounding box center [104, 271] width 187 height 45
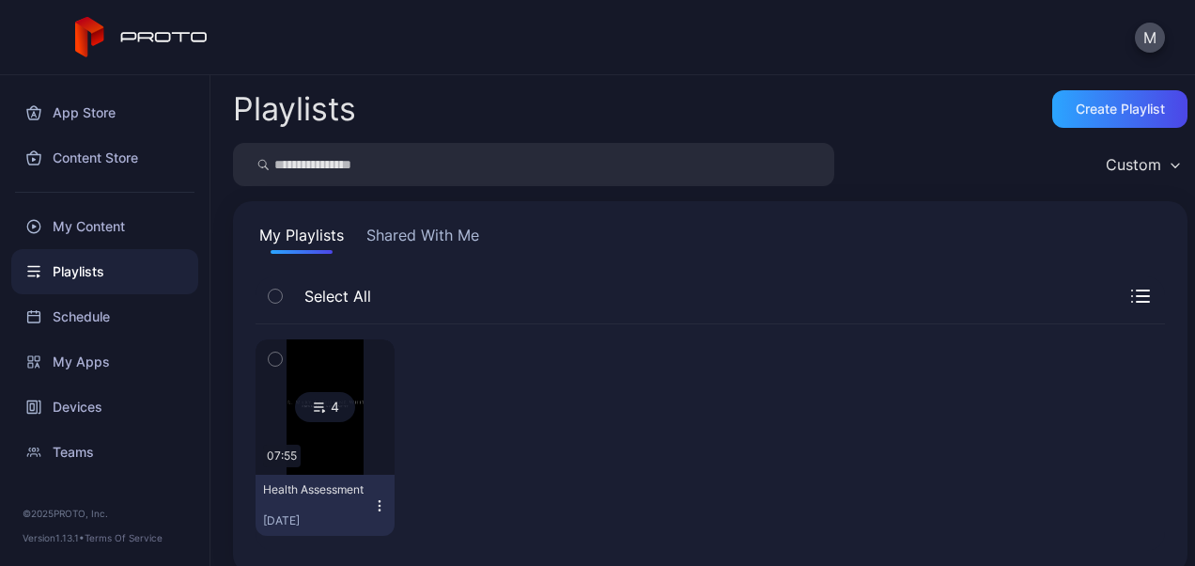
click at [377, 506] on icon "button" at bounding box center [379, 505] width 15 height 15
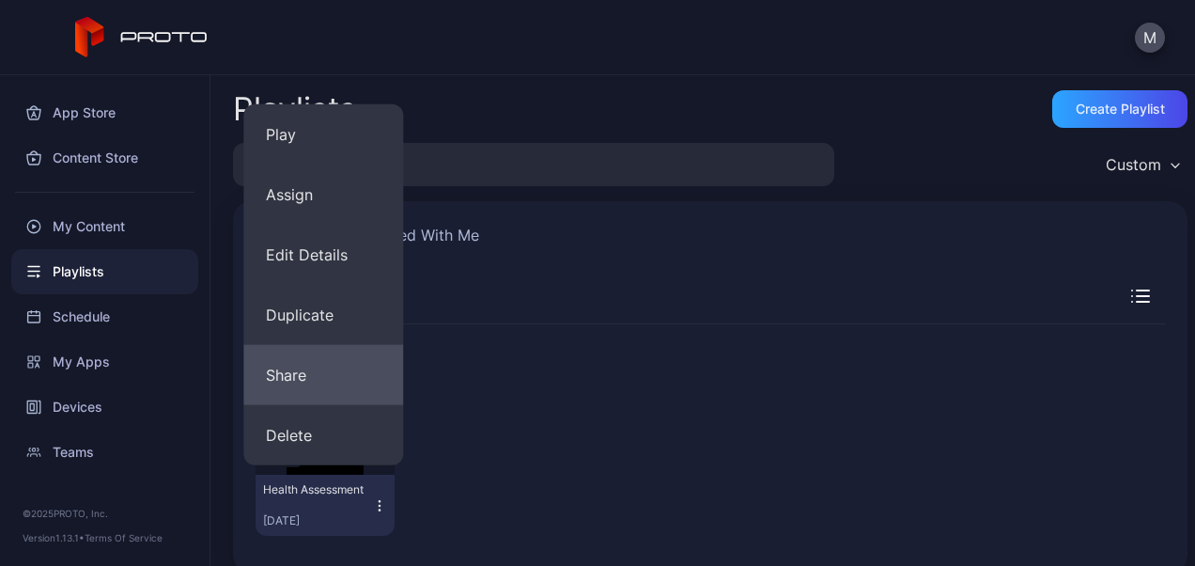
click at [312, 368] on button "Share" at bounding box center [323, 375] width 160 height 60
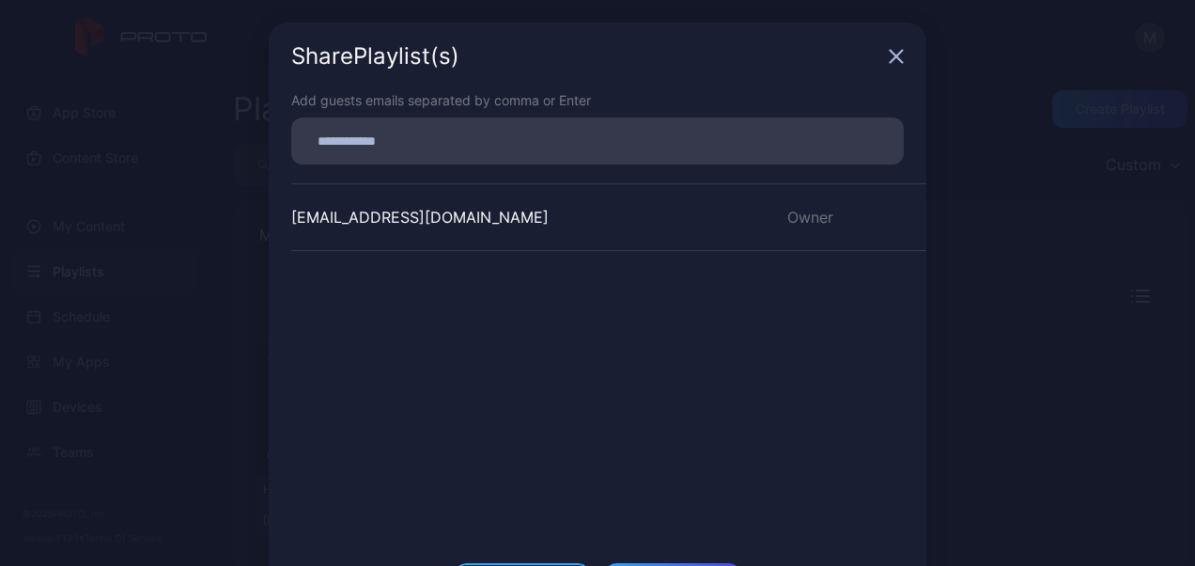
click at [889, 59] on icon "button" at bounding box center [896, 56] width 15 height 15
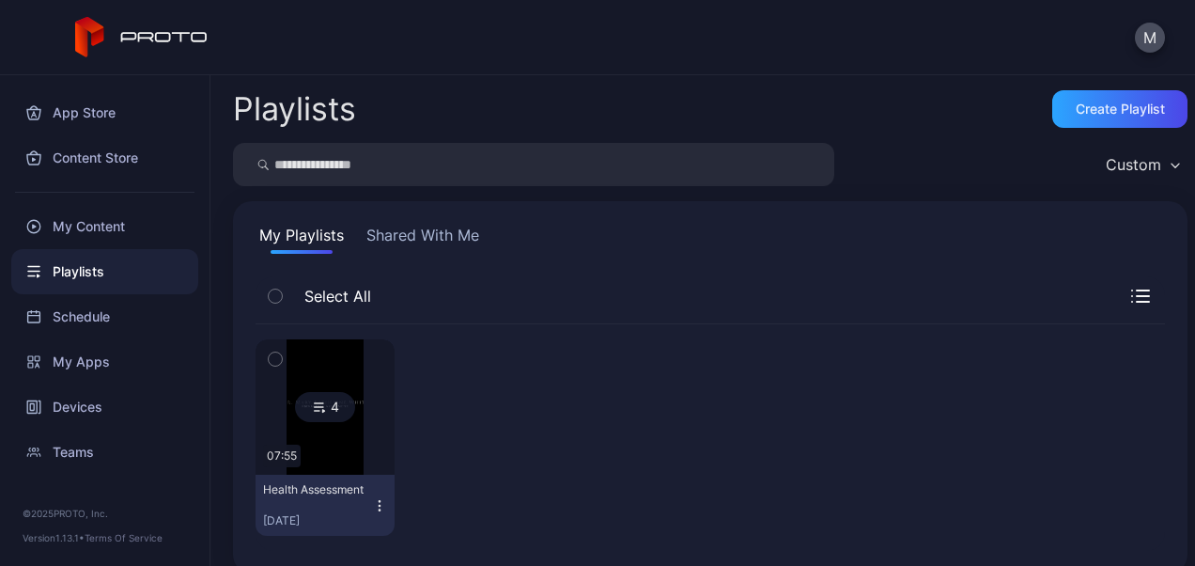
click at [325, 419] on div "4" at bounding box center [325, 407] width 60 height 30
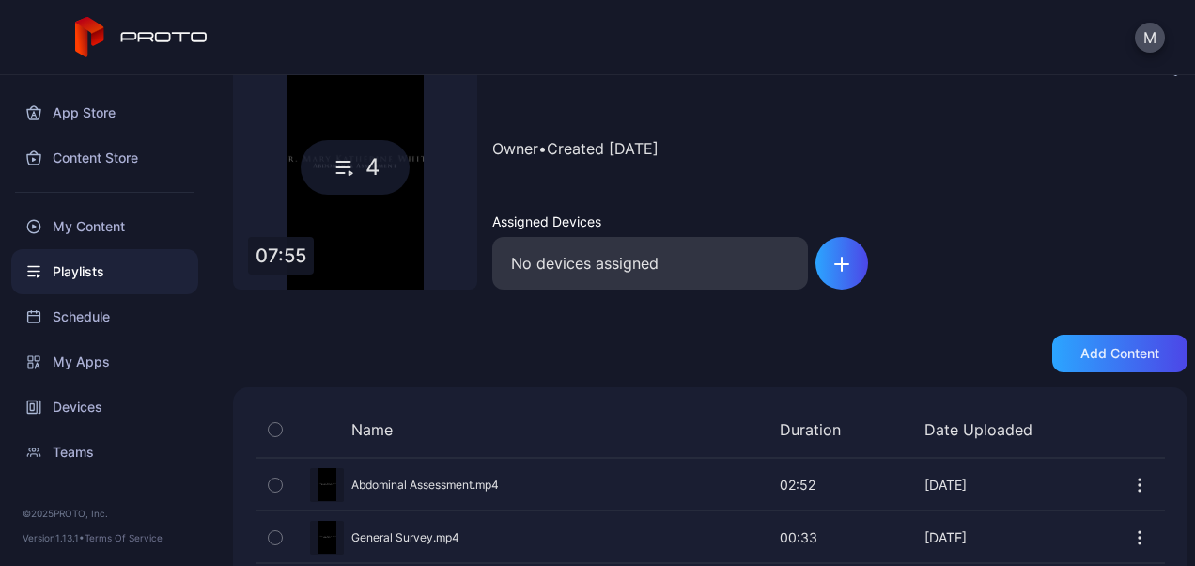
scroll to position [242, 0]
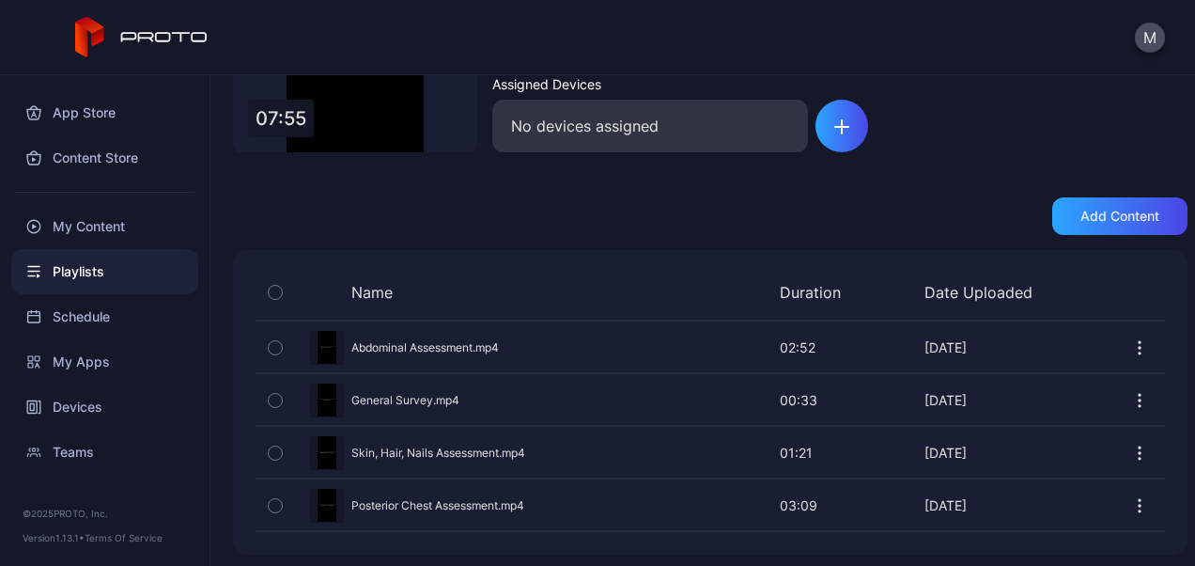
click at [278, 391] on icon "button" at bounding box center [275, 400] width 13 height 21
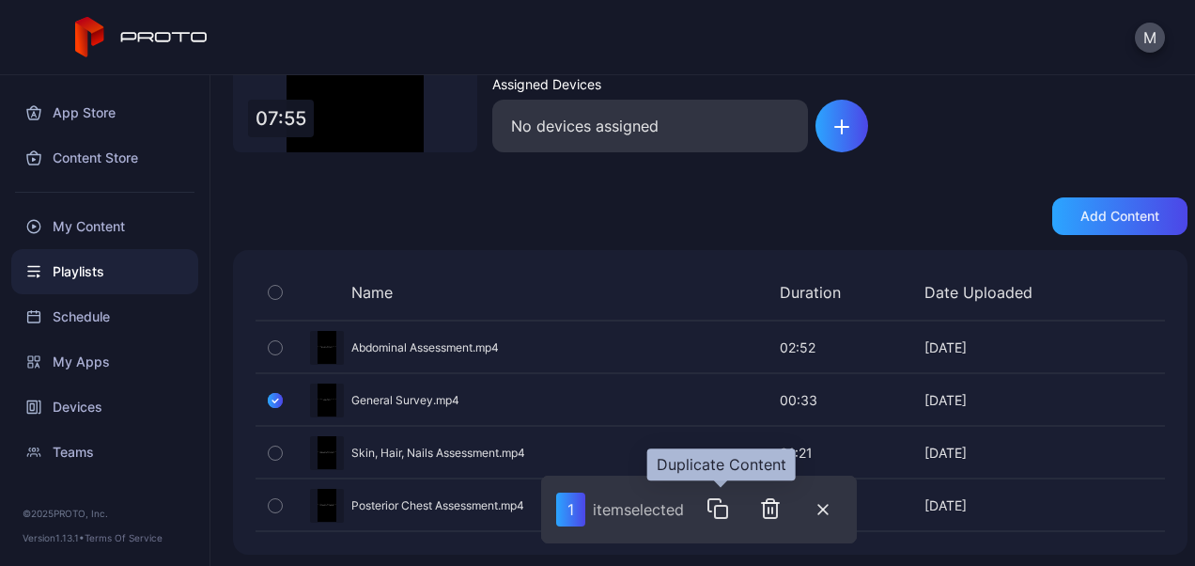
click at [718, 499] on icon "button" at bounding box center [714, 505] width 12 height 12
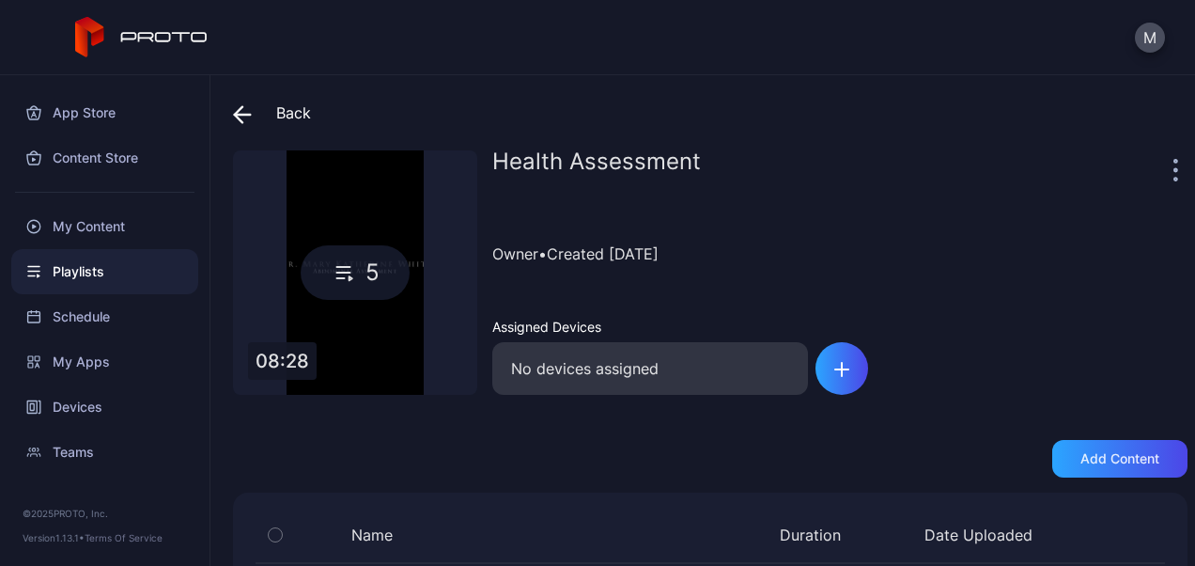
click at [336, 270] on icon at bounding box center [344, 272] width 27 height 23
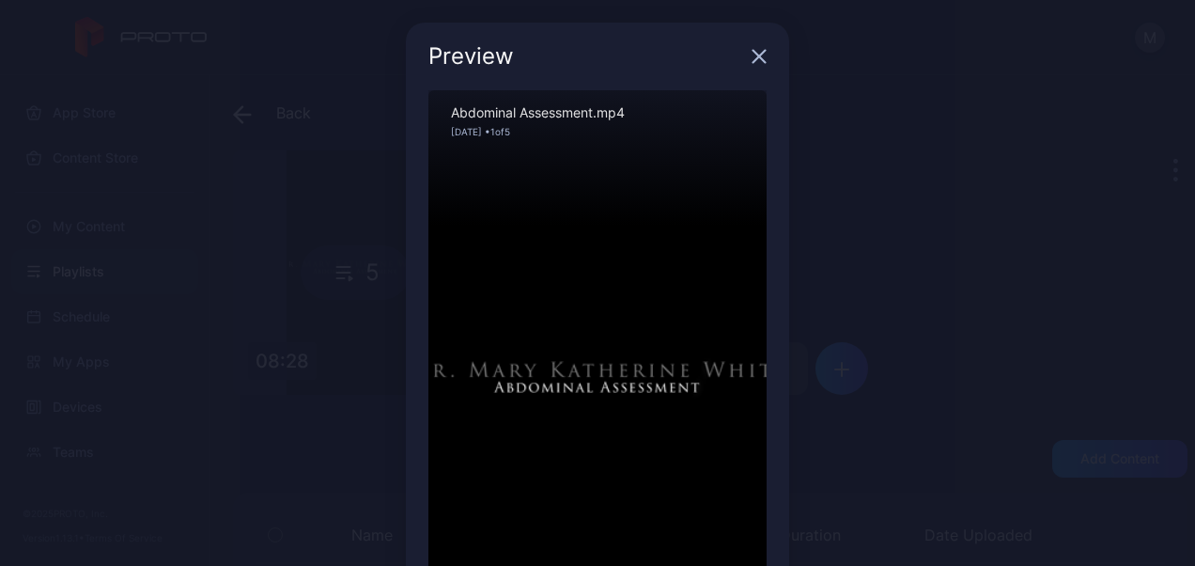
click at [752, 50] on icon "button" at bounding box center [759, 56] width 15 height 15
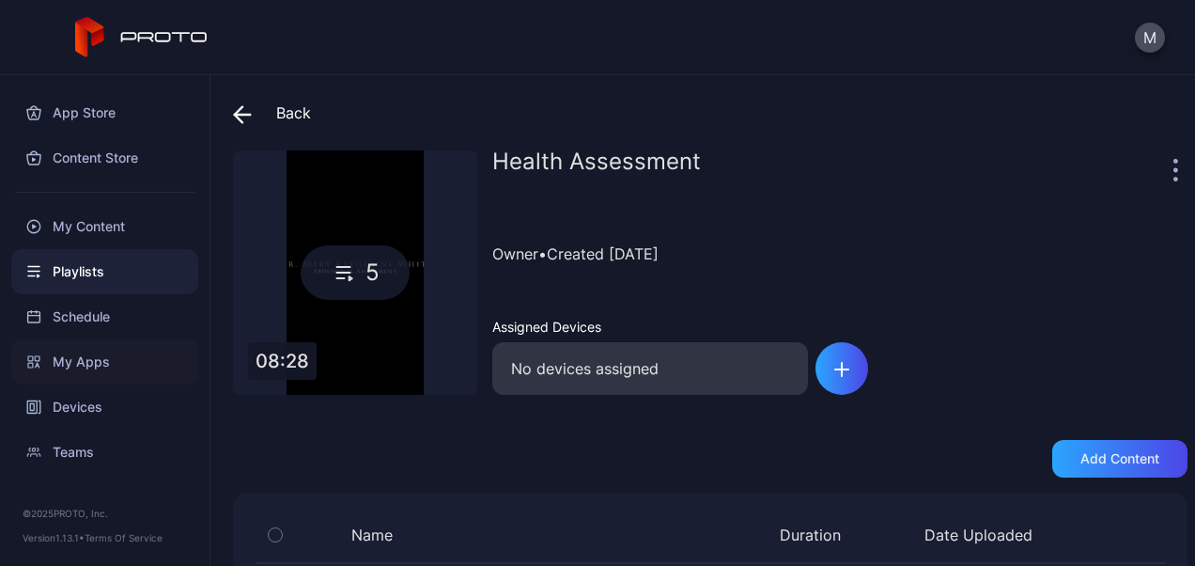
click at [83, 359] on div "My Apps" at bounding box center [104, 361] width 187 height 45
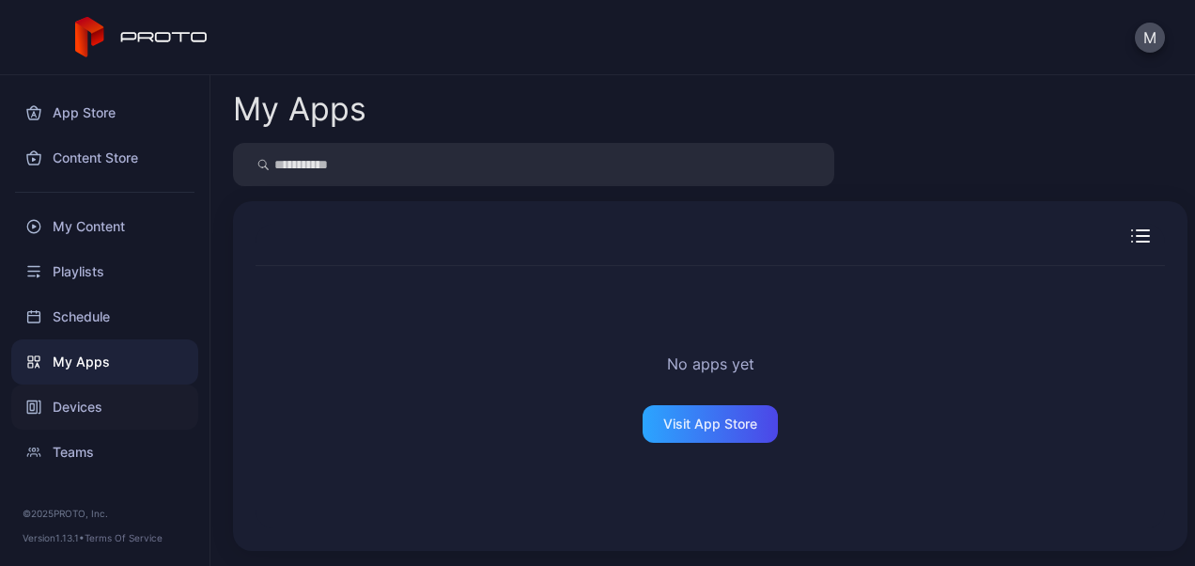
click at [103, 401] on div "Devices" at bounding box center [104, 406] width 187 height 45
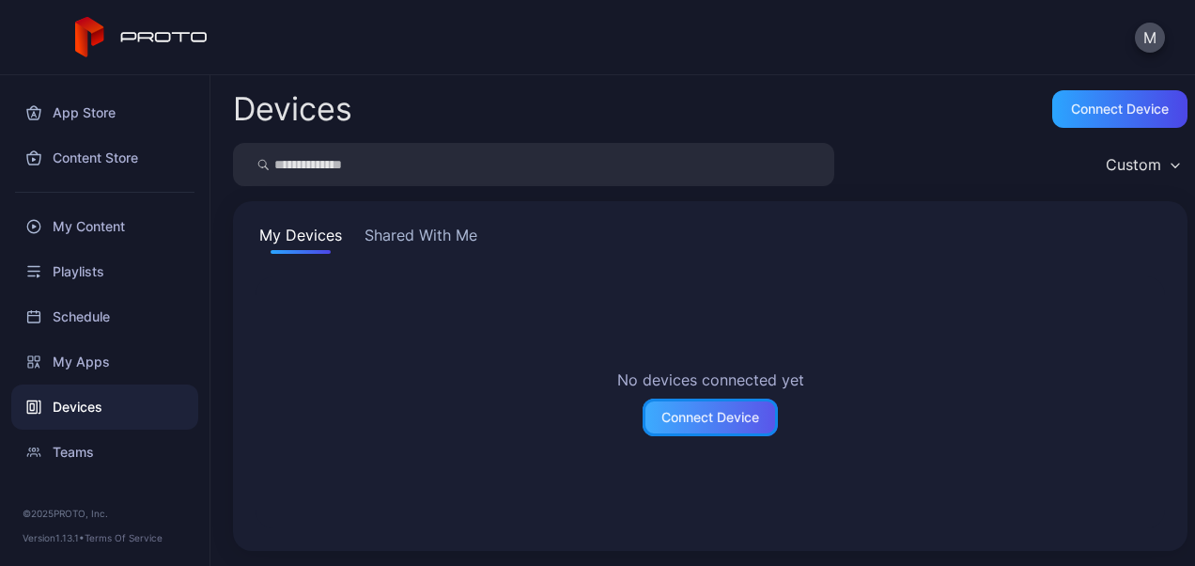
click at [704, 416] on div "Connect Device" at bounding box center [710, 417] width 98 height 15
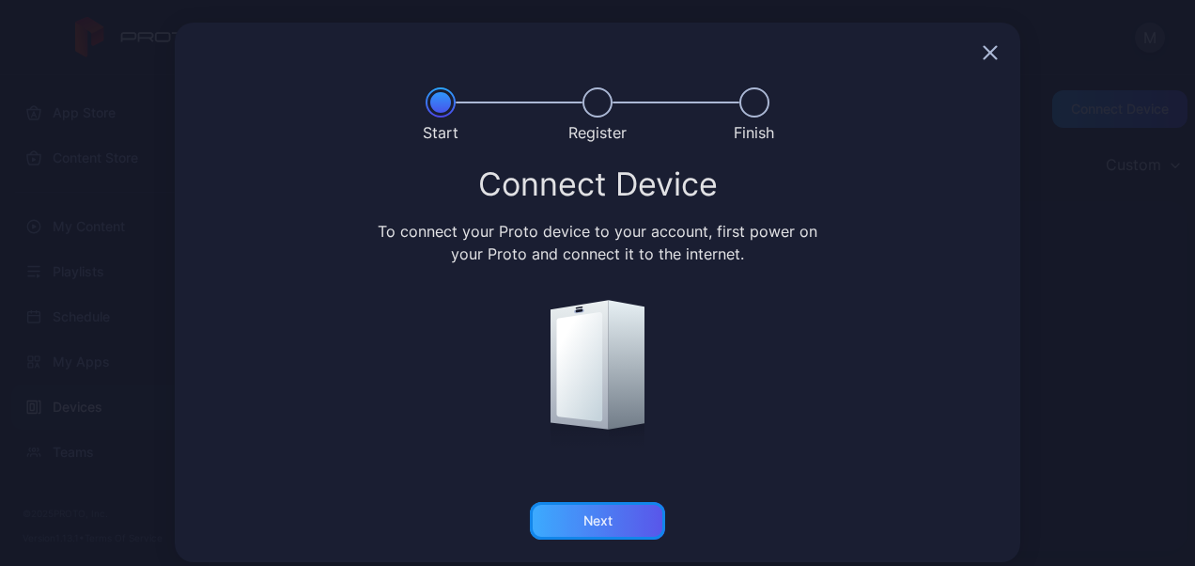
click at [624, 517] on div "Next" at bounding box center [597, 521] width 135 height 38
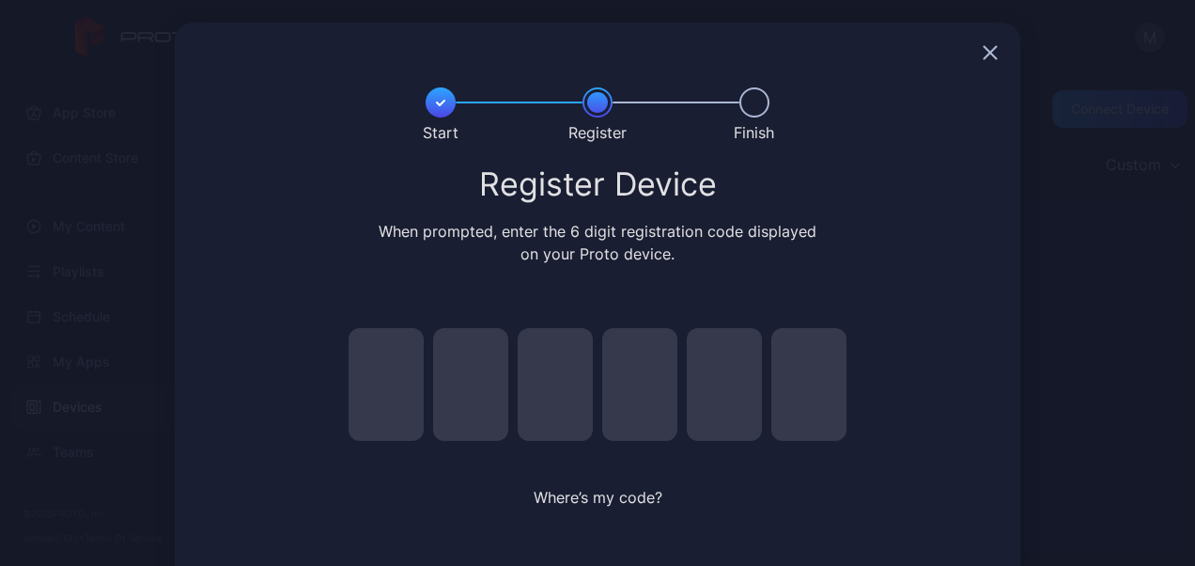
click at [985, 53] on icon "button" at bounding box center [991, 53] width 12 height 12
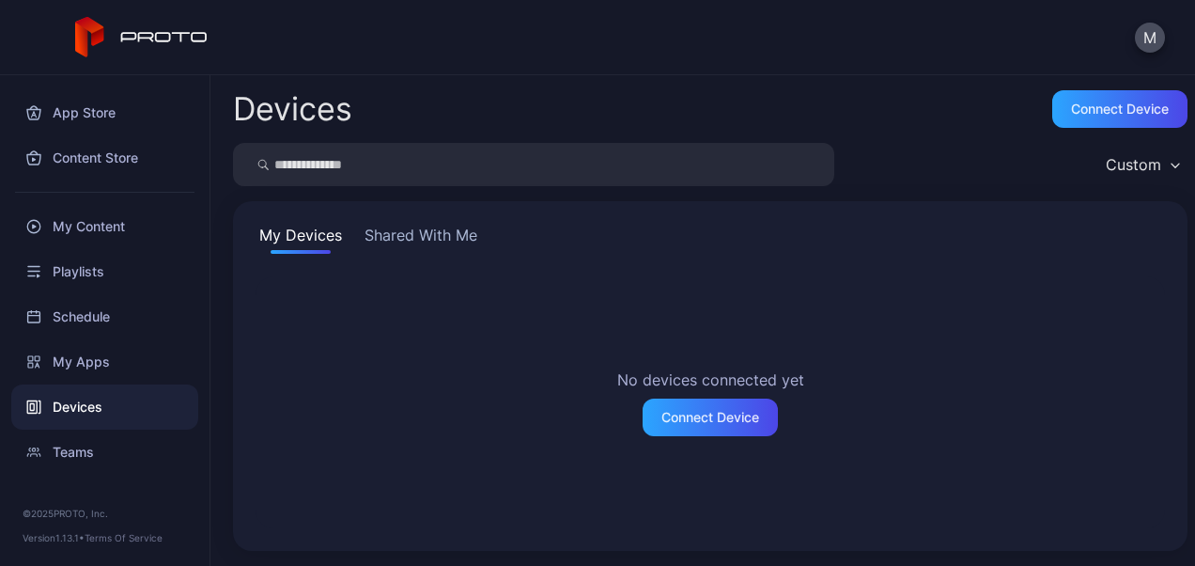
click at [978, 53] on div "M" at bounding box center [597, 37] width 1195 height 75
click at [429, 86] on div "Devices Connect device Custom My Devices Shared With Me No devices connected ye…" at bounding box center [702, 320] width 985 height 490
click at [86, 229] on div "My Content" at bounding box center [104, 226] width 187 height 45
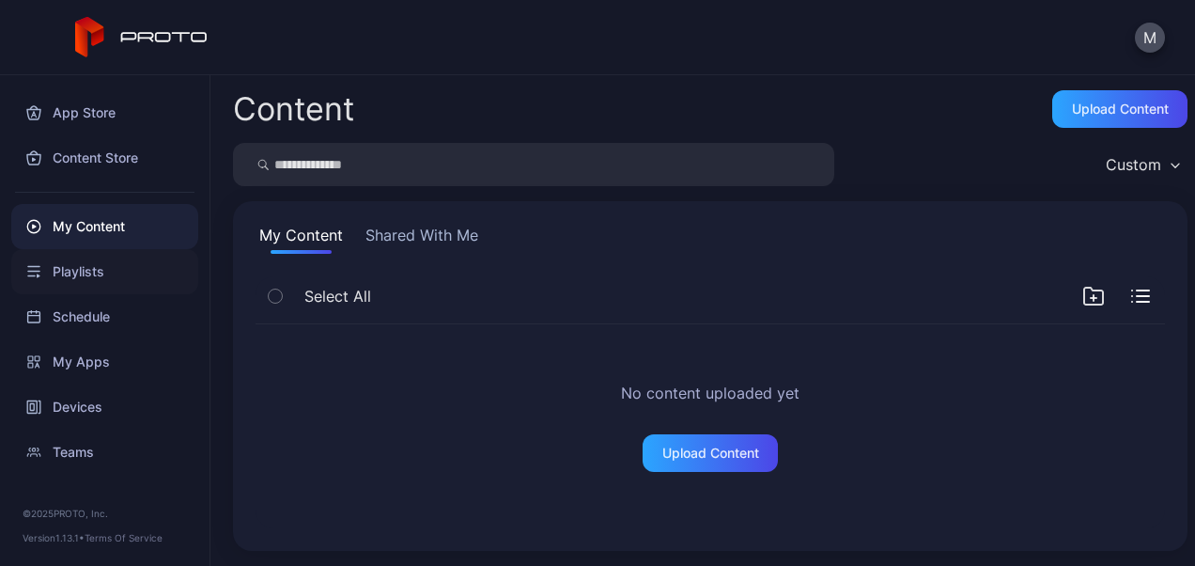
click at [70, 262] on div "Playlists" at bounding box center [104, 271] width 187 height 45
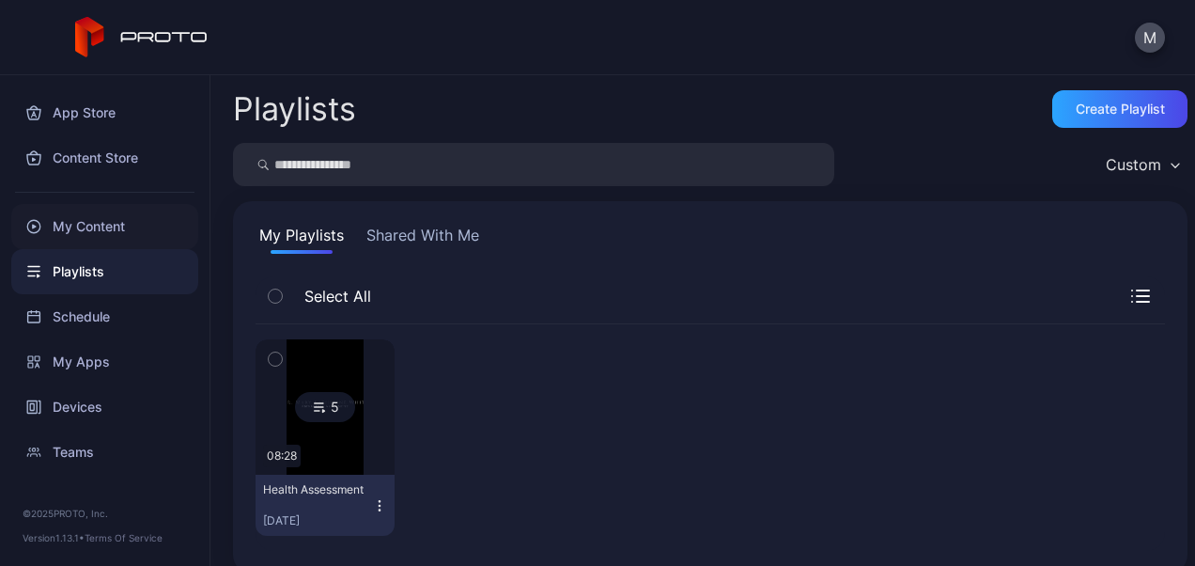
click at [118, 222] on div "My Content" at bounding box center [104, 226] width 187 height 45
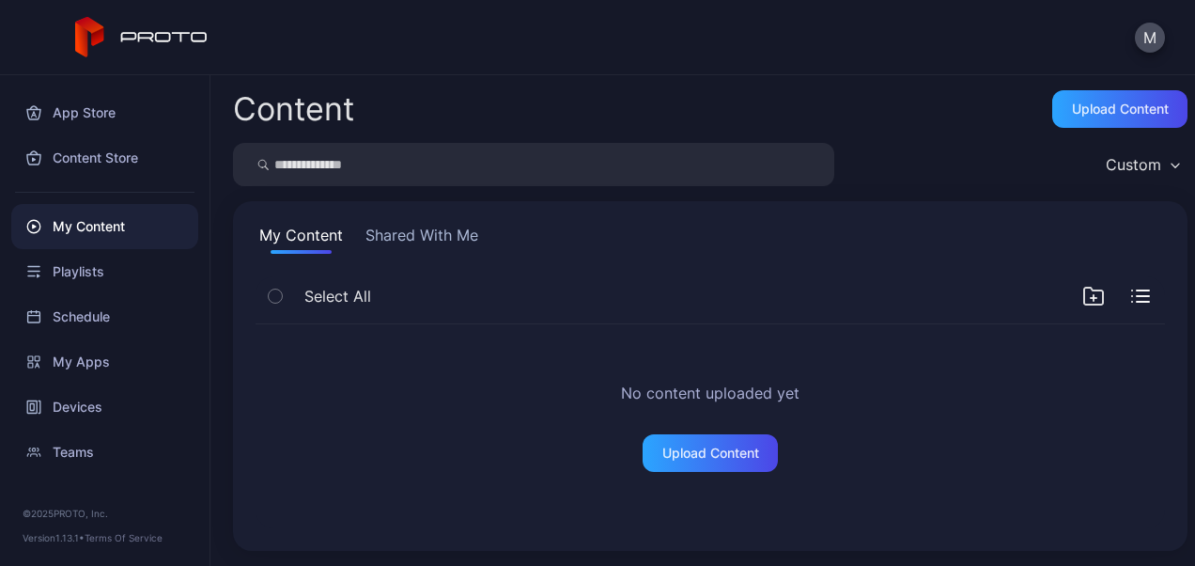
click at [415, 231] on button "Shared With Me" at bounding box center [422, 239] width 120 height 30
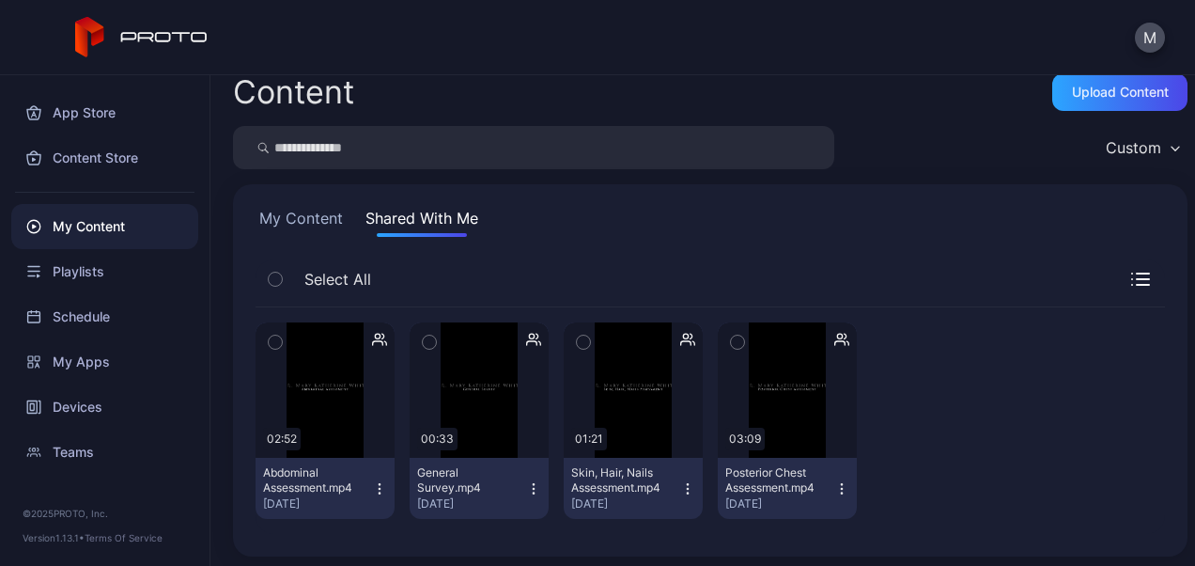
scroll to position [23, 0]
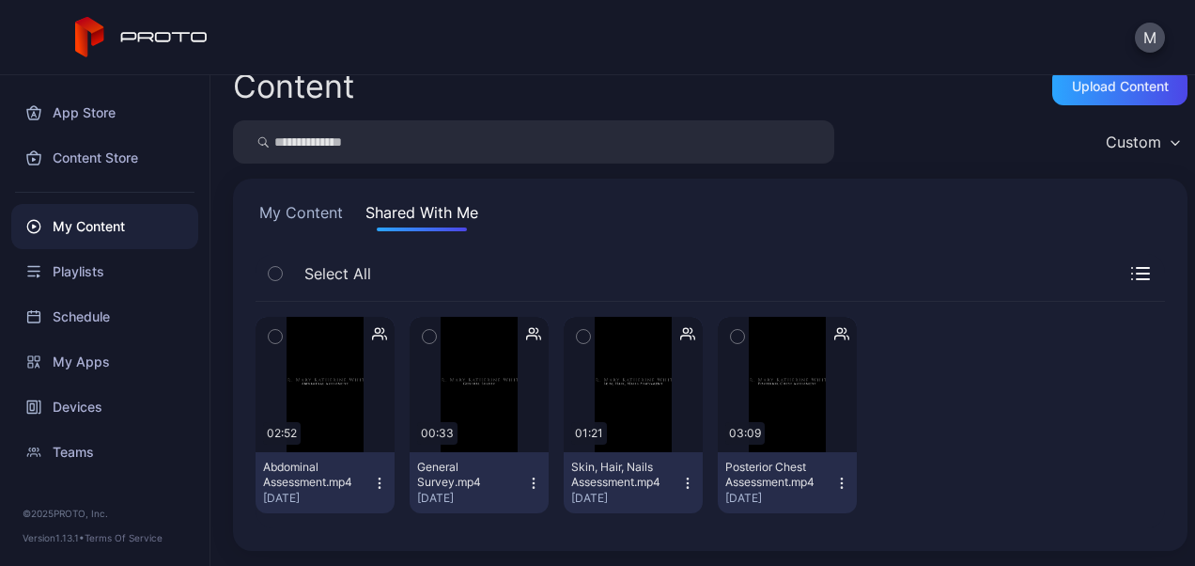
click at [1131, 270] on icon "button" at bounding box center [1140, 273] width 19 height 13
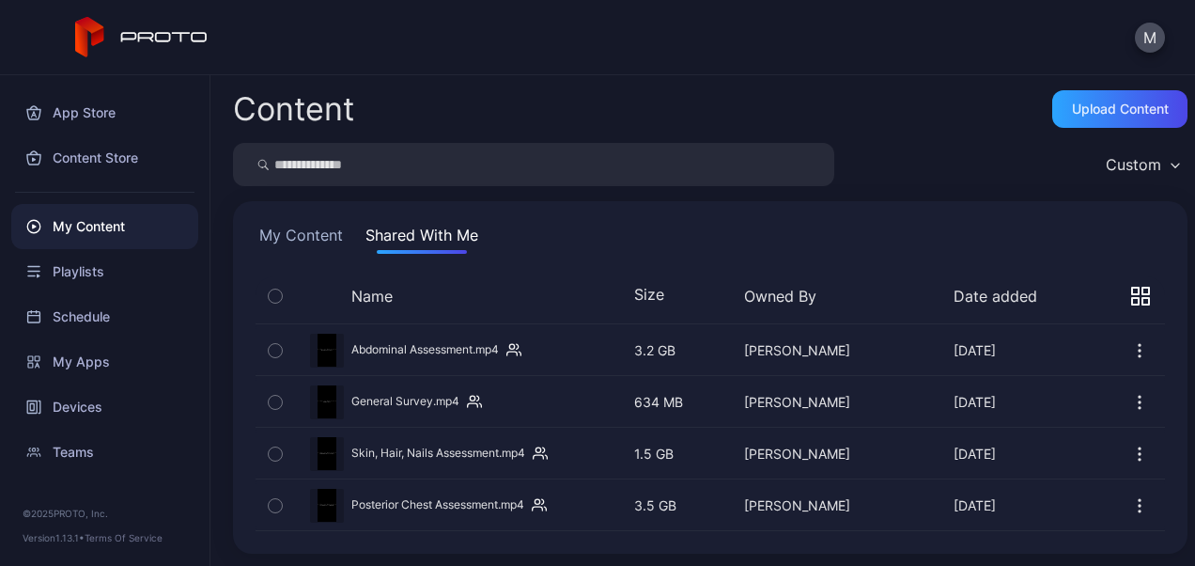
click at [639, 231] on div "My Content Shared With Me" at bounding box center [711, 239] width 910 height 30
click at [273, 395] on icon "button" at bounding box center [275, 402] width 13 height 21
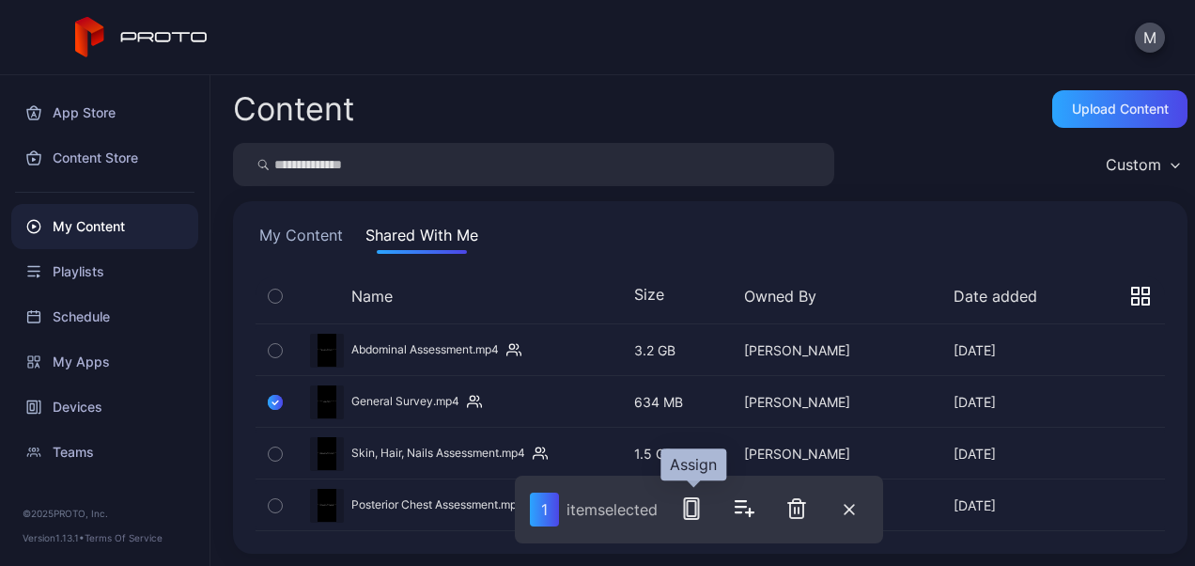
click at [691, 510] on icon "button" at bounding box center [691, 508] width 23 height 23
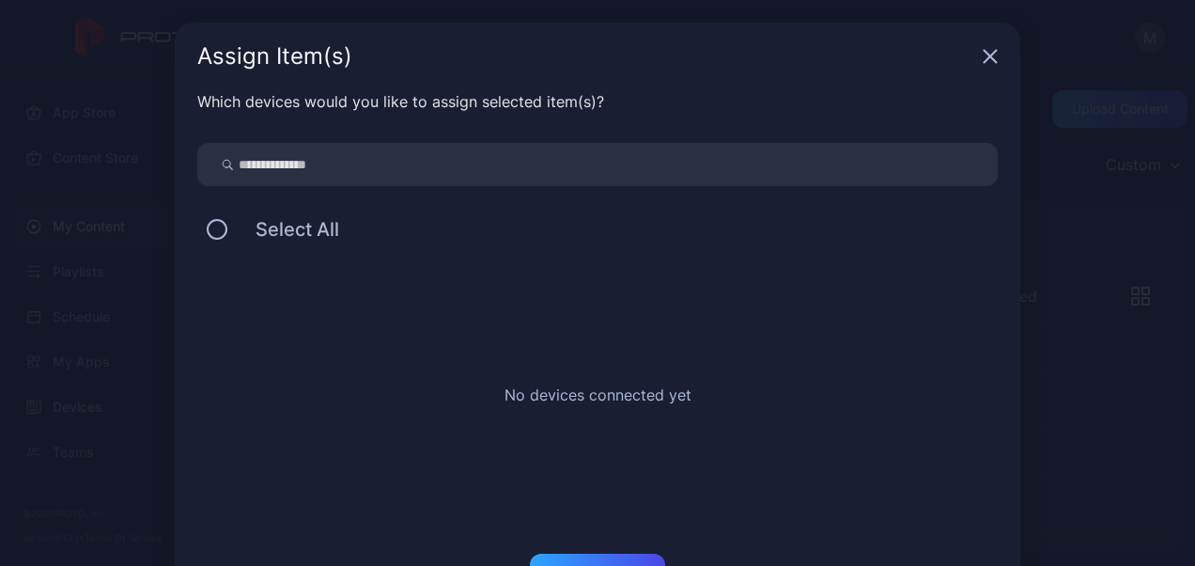
click at [983, 60] on icon "button" at bounding box center [990, 56] width 15 height 15
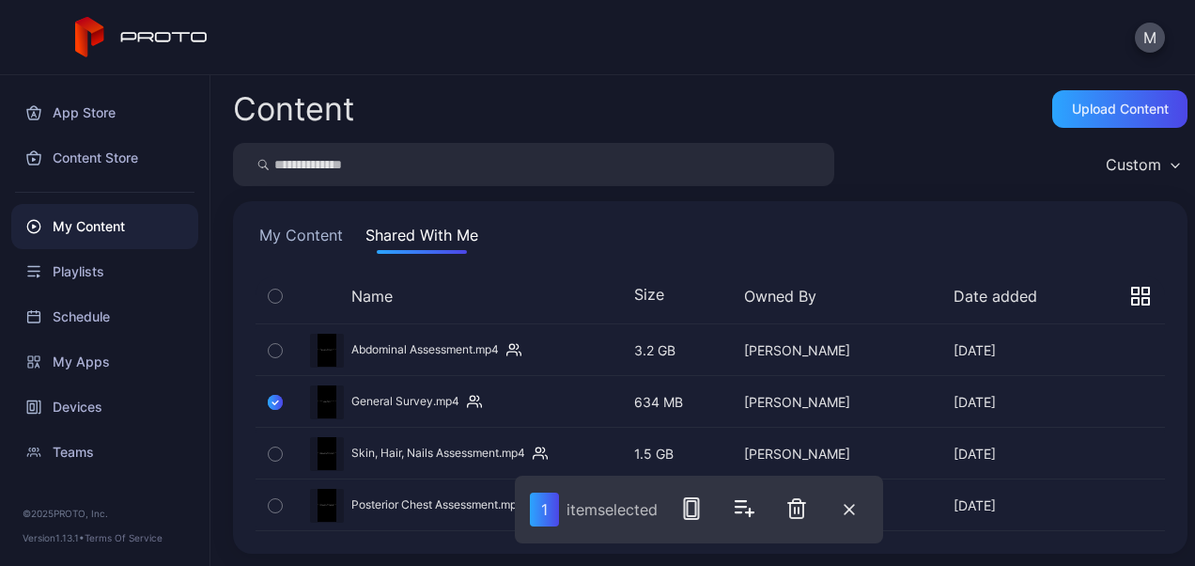
click at [423, 397] on div "Preview" at bounding box center [711, 402] width 910 height 50
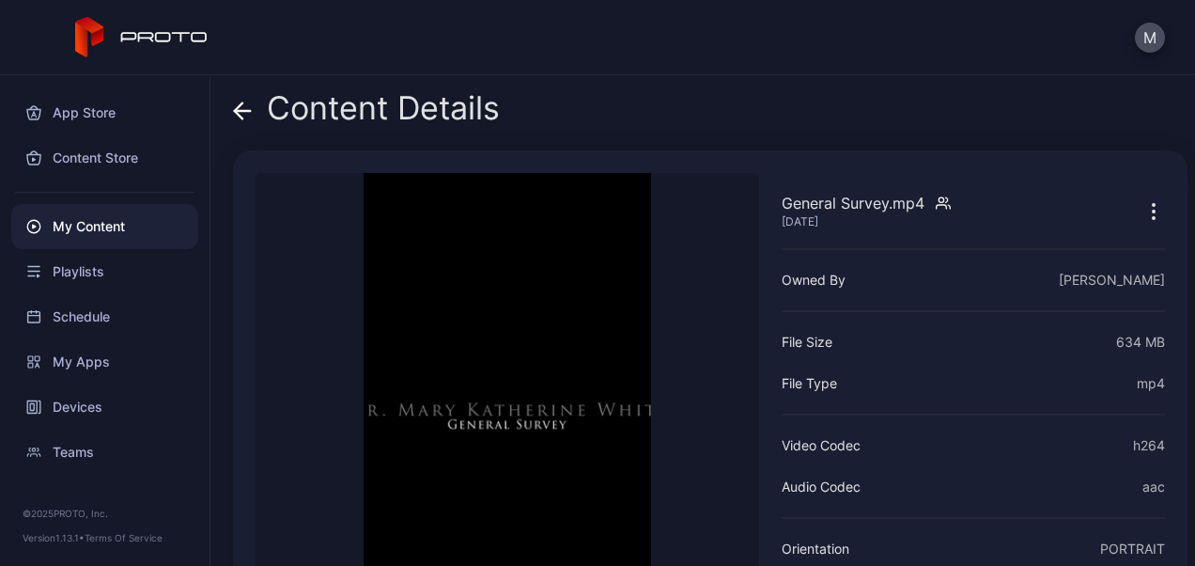
click at [539, 312] on video "Sorry, your browser doesn‘t support embedded videos" at bounding box center [508, 427] width 504 height 509
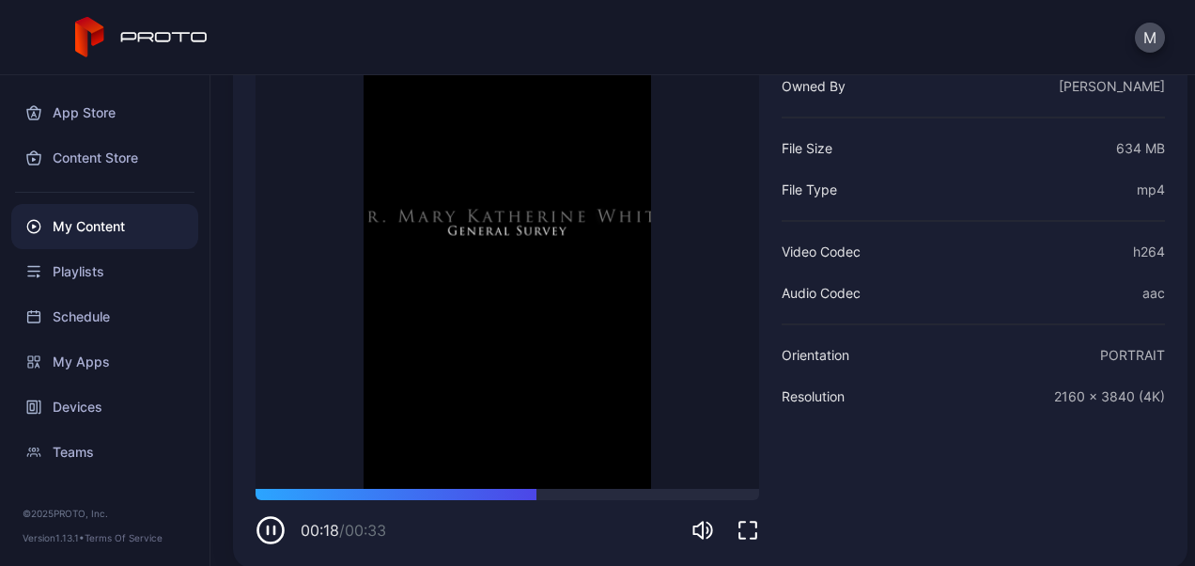
scroll to position [210, 0]
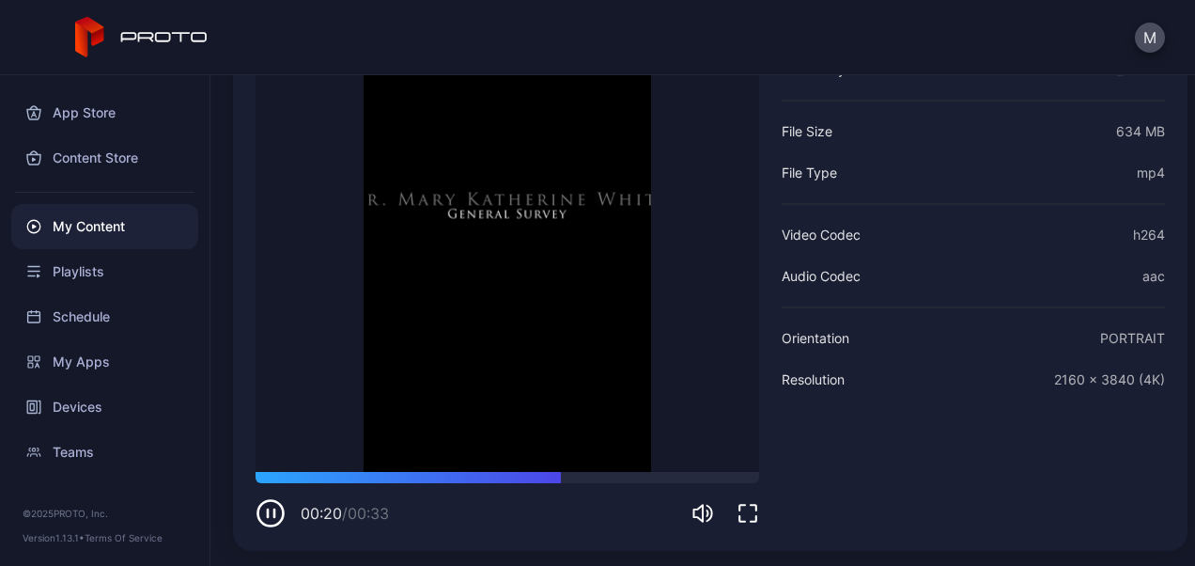
click at [267, 506] on icon "button" at bounding box center [271, 513] width 30 height 30
